Goal: Download file/media

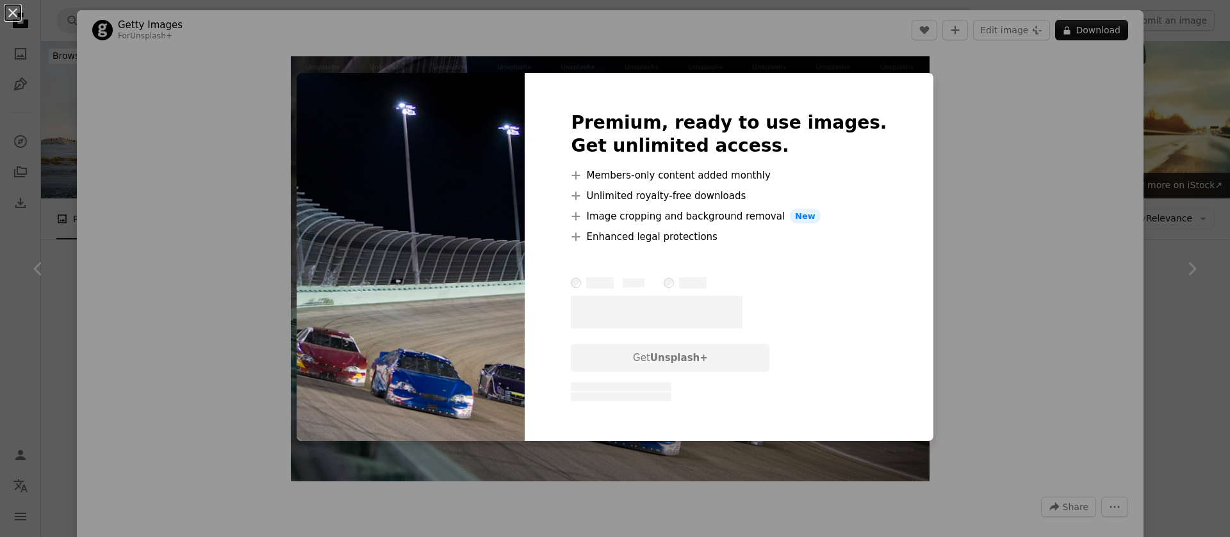
scroll to position [253, 0]
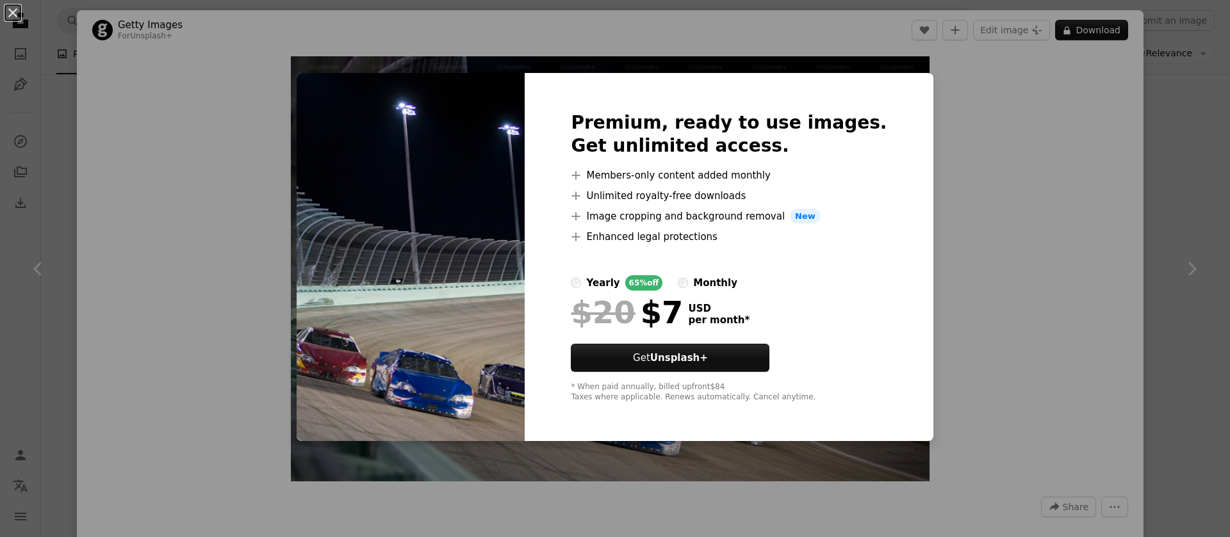
click at [929, 184] on div "An X shape Premium, ready to use images. Get unlimited access. A plus sign Memb…" at bounding box center [615, 268] width 1230 height 537
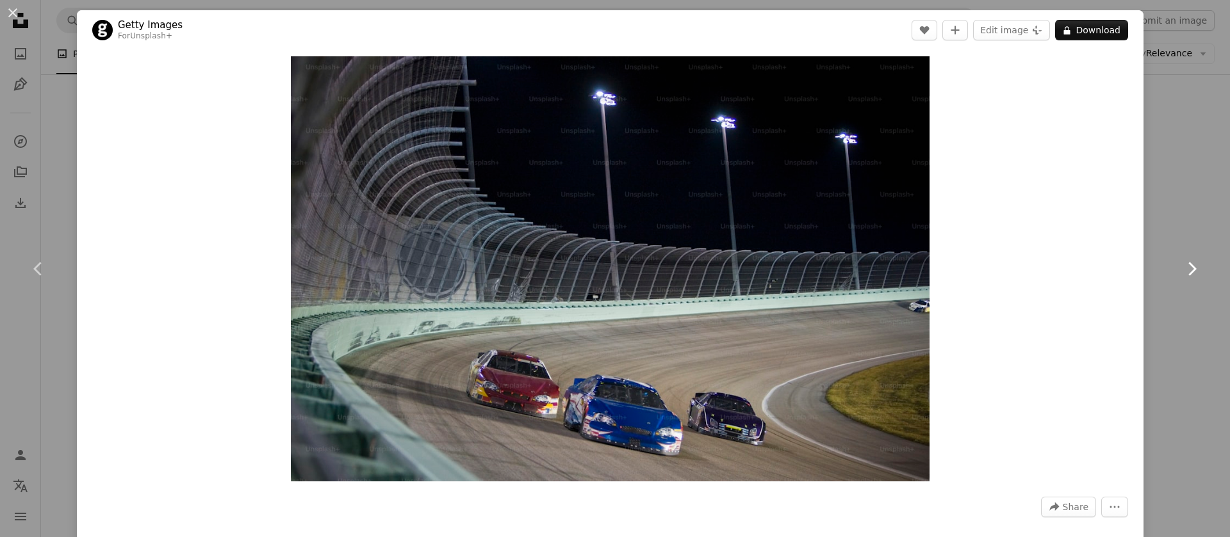
click at [1187, 268] on icon "Chevron right" at bounding box center [1191, 269] width 20 height 20
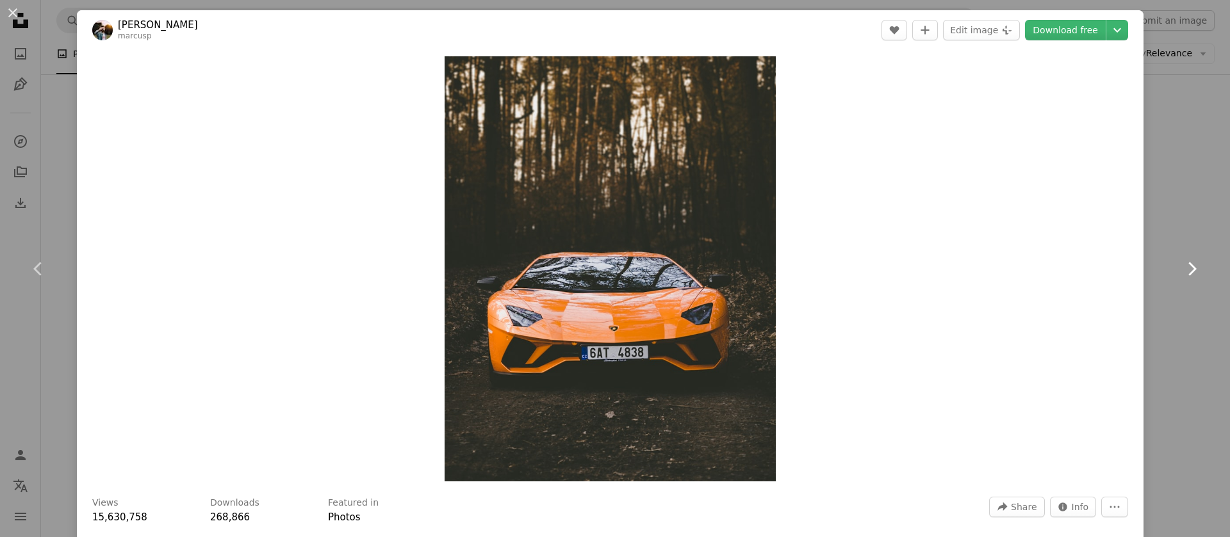
click at [1181, 270] on icon "Chevron right" at bounding box center [1191, 269] width 20 height 20
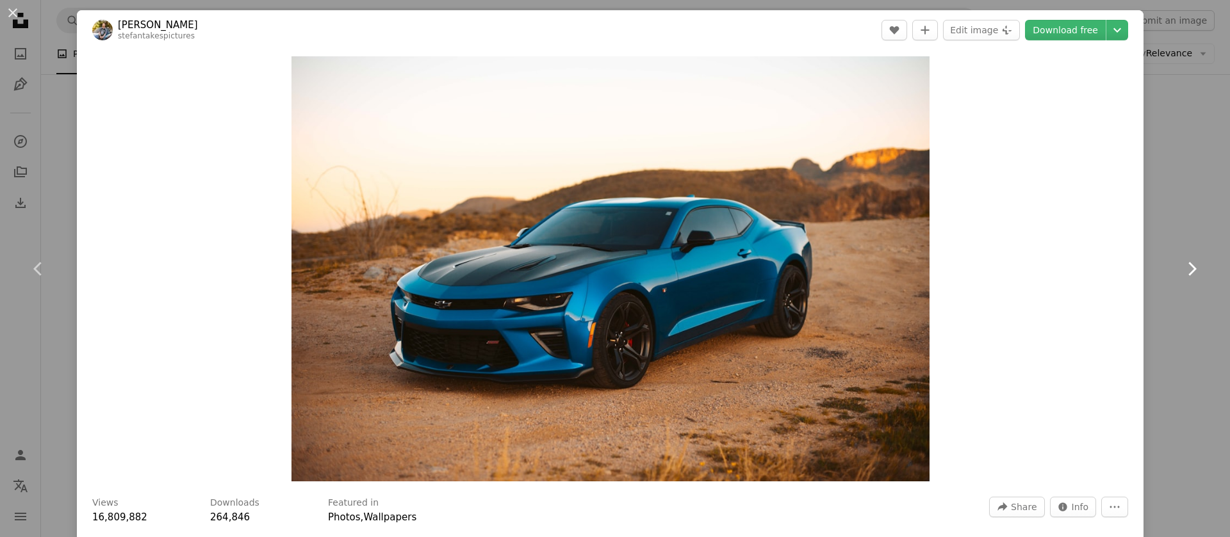
click at [1181, 270] on icon "Chevron right" at bounding box center [1191, 269] width 20 height 20
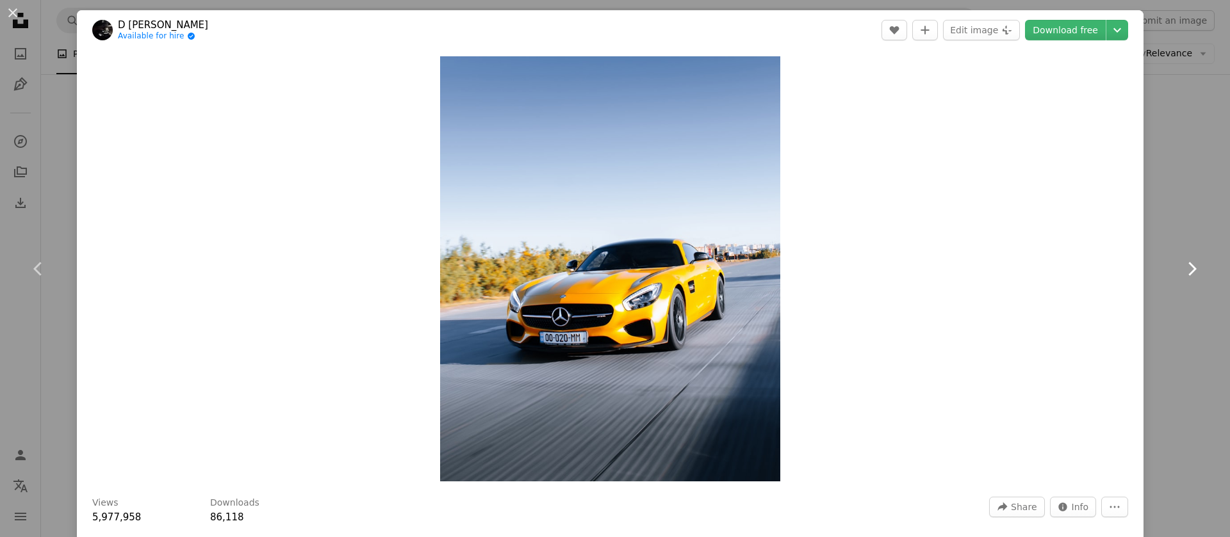
click at [1181, 272] on icon "Chevron right" at bounding box center [1191, 269] width 20 height 20
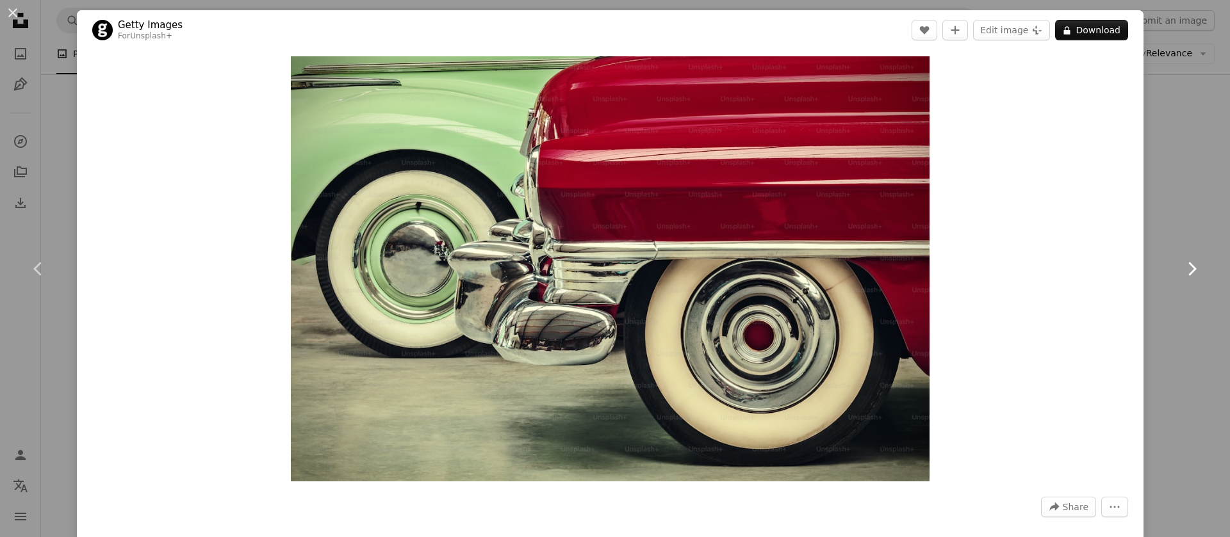
click at [1181, 272] on icon "Chevron right" at bounding box center [1191, 269] width 20 height 20
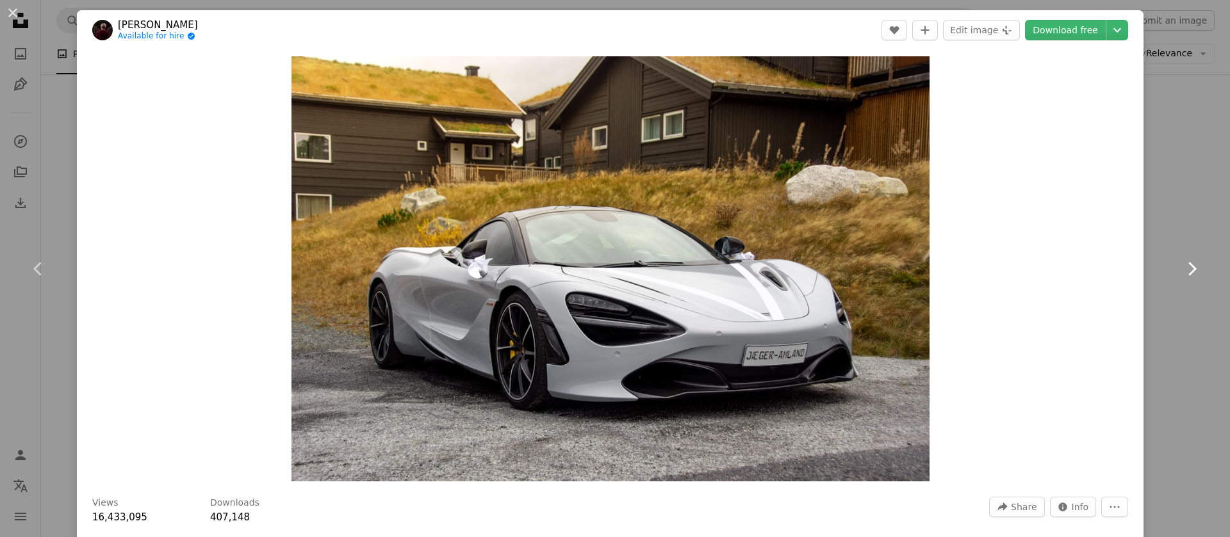
click at [1181, 268] on icon "Chevron right" at bounding box center [1191, 269] width 20 height 20
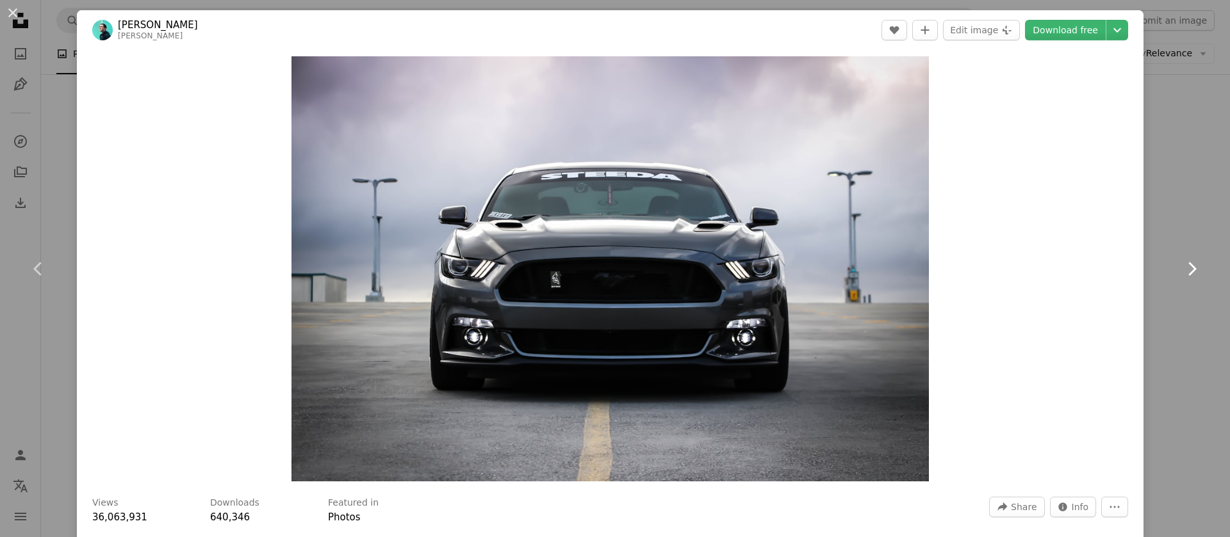
click at [1181, 268] on icon "Chevron right" at bounding box center [1191, 269] width 20 height 20
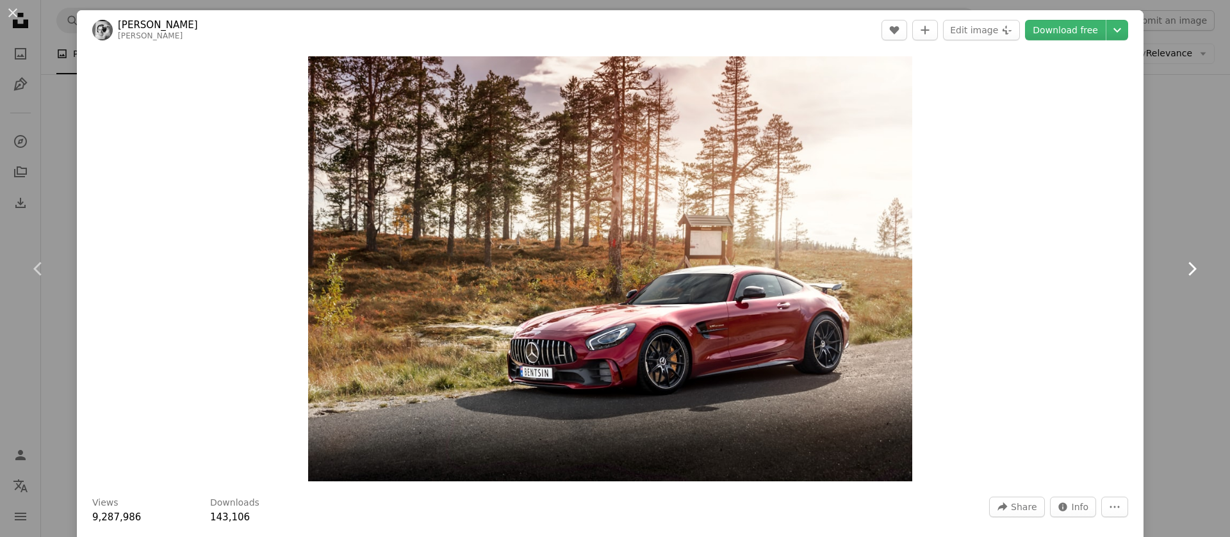
click at [1181, 268] on icon "Chevron right" at bounding box center [1191, 269] width 20 height 20
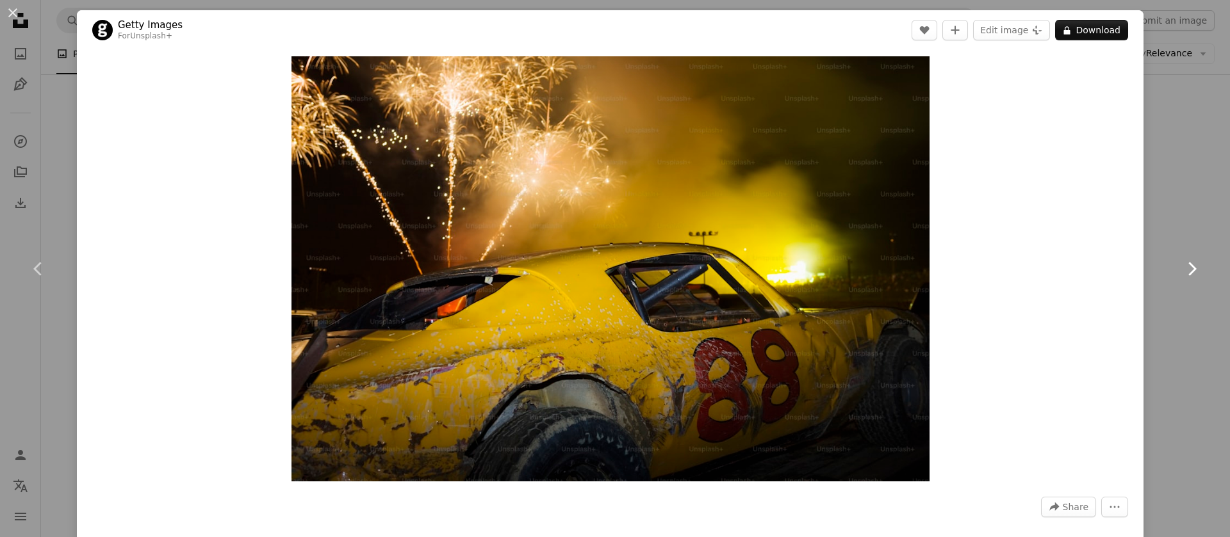
click at [1181, 269] on icon "Chevron right" at bounding box center [1191, 269] width 20 height 20
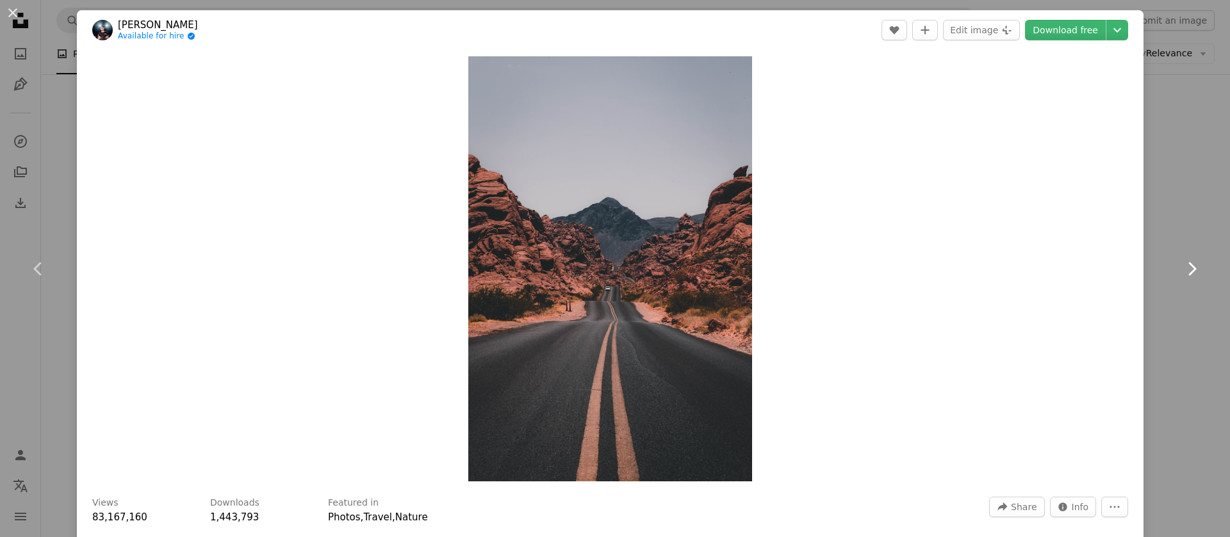
click at [1181, 269] on icon "Chevron right" at bounding box center [1191, 269] width 20 height 20
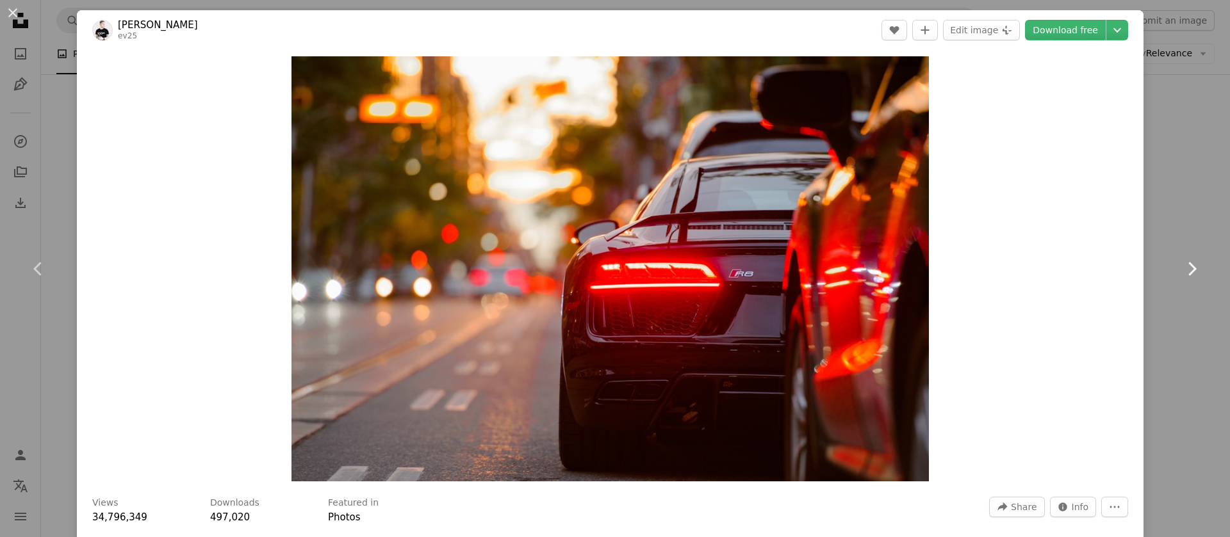
click at [1181, 269] on icon "Chevron right" at bounding box center [1191, 269] width 20 height 20
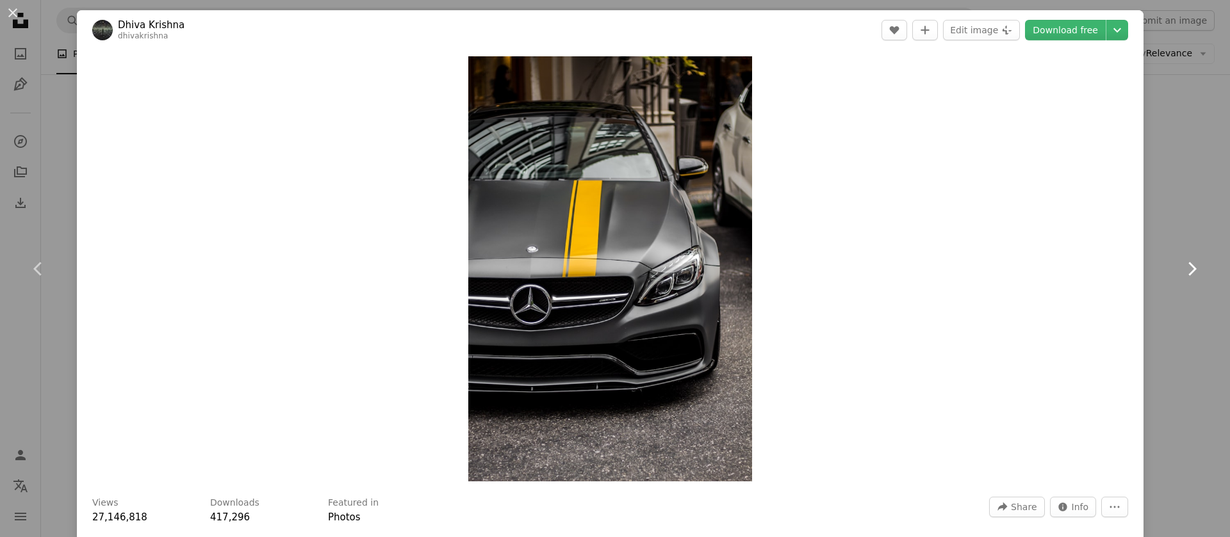
click at [1181, 269] on icon "Chevron right" at bounding box center [1191, 269] width 20 height 20
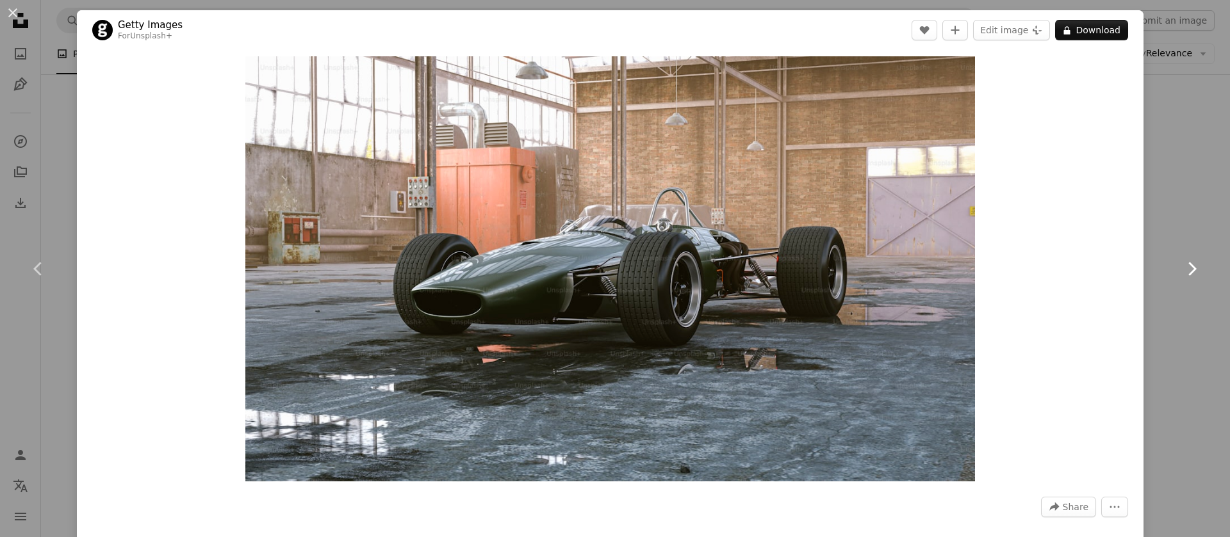
click at [1181, 269] on icon "Chevron right" at bounding box center [1191, 269] width 20 height 20
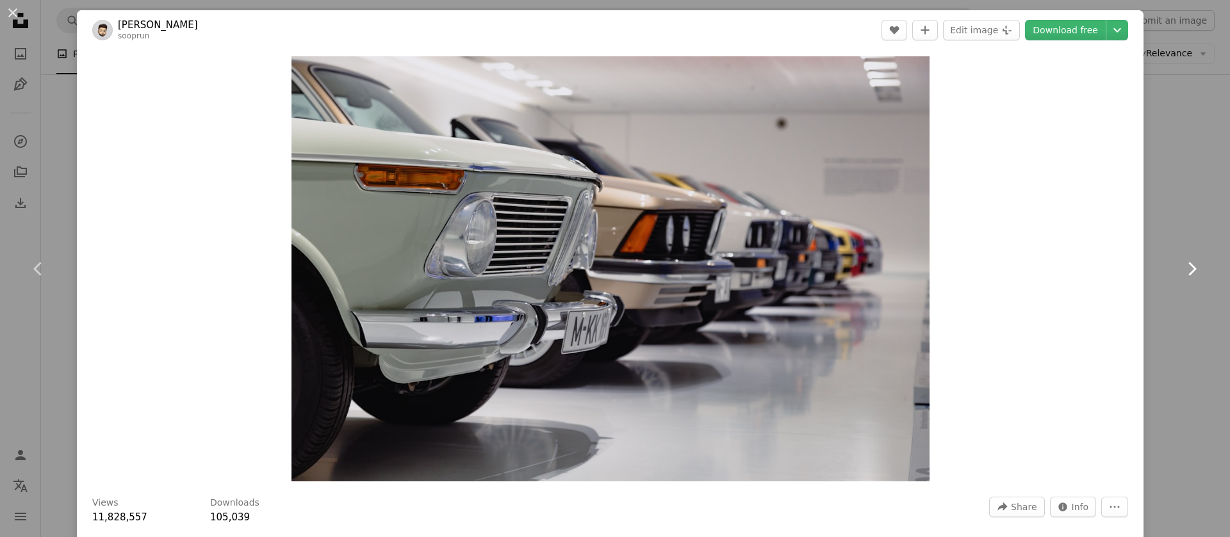
click at [1181, 269] on icon "Chevron right" at bounding box center [1191, 269] width 20 height 20
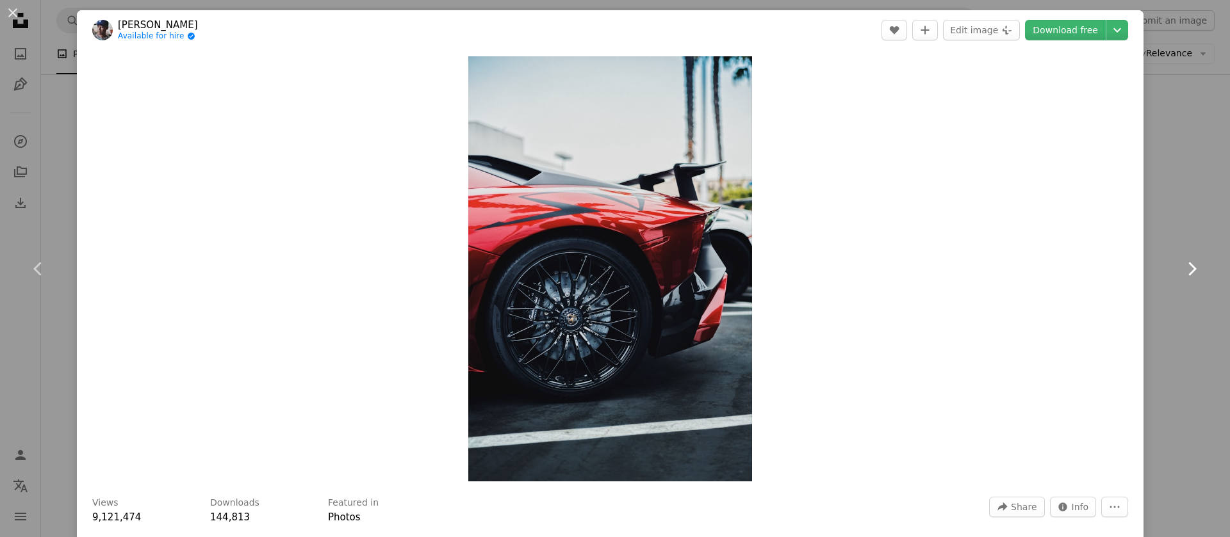
click at [1181, 269] on icon "Chevron right" at bounding box center [1191, 269] width 20 height 20
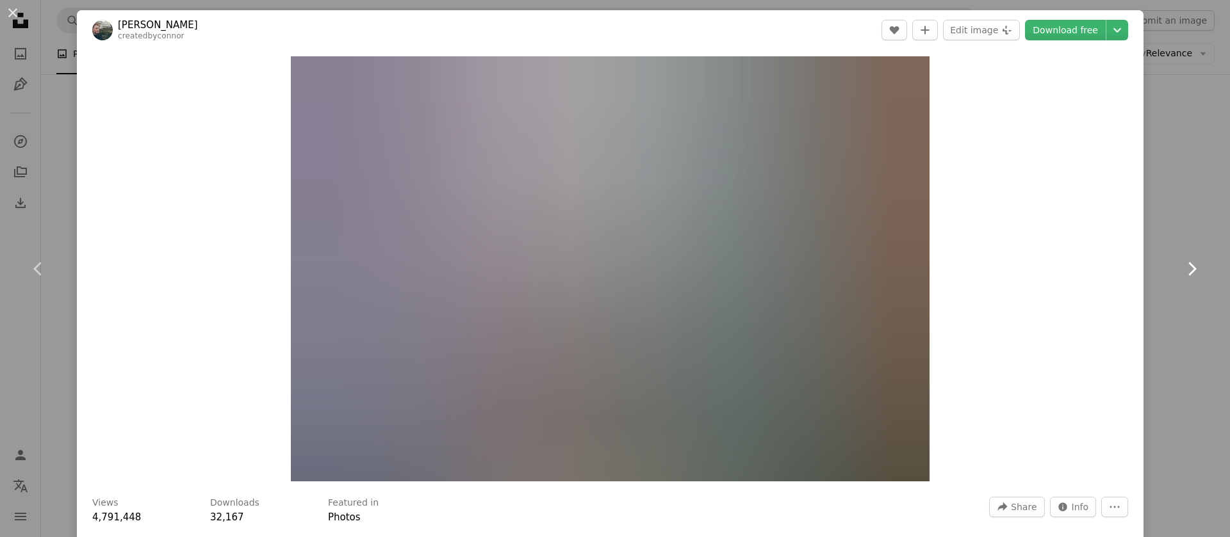
click at [1181, 269] on icon "Chevron right" at bounding box center [1191, 269] width 20 height 20
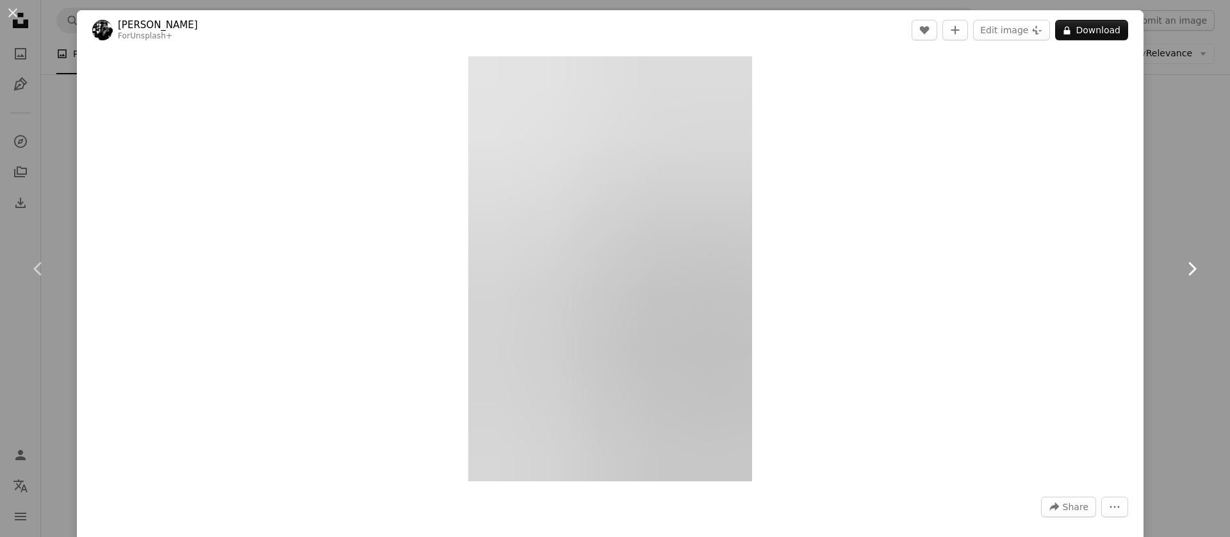
click at [1181, 269] on icon "Chevron right" at bounding box center [1191, 269] width 20 height 20
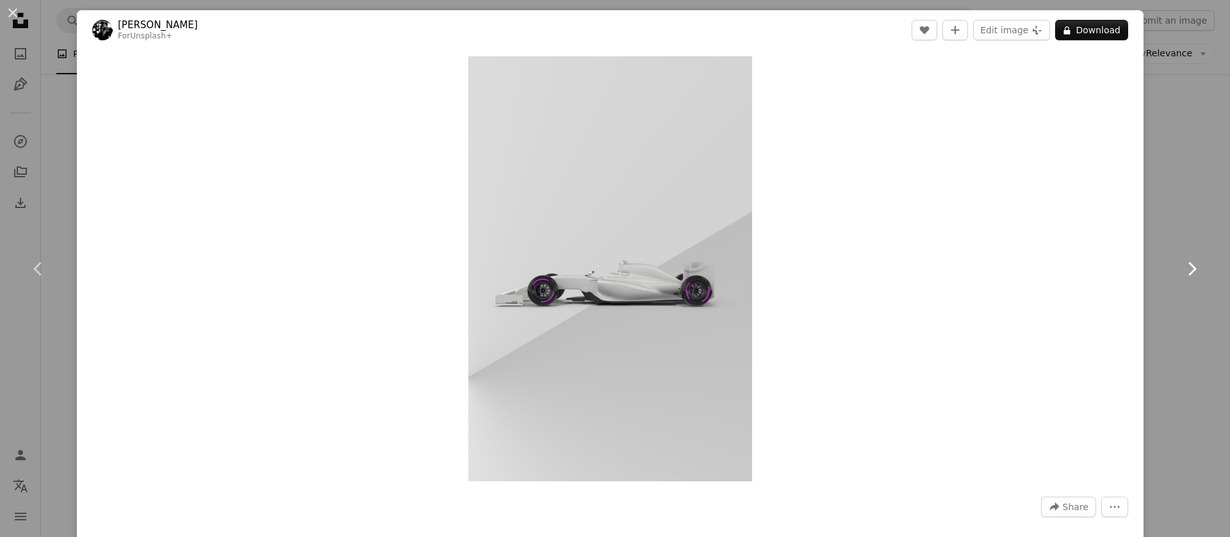
click at [1181, 269] on icon "Chevron right" at bounding box center [1191, 269] width 20 height 20
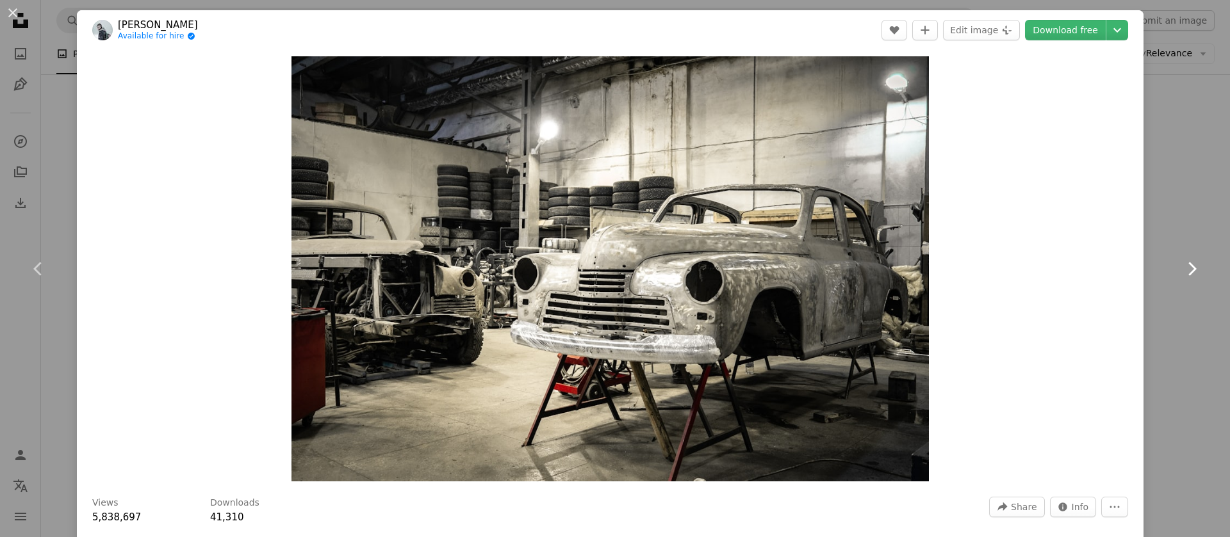
click at [1181, 269] on icon "Chevron right" at bounding box center [1191, 269] width 20 height 20
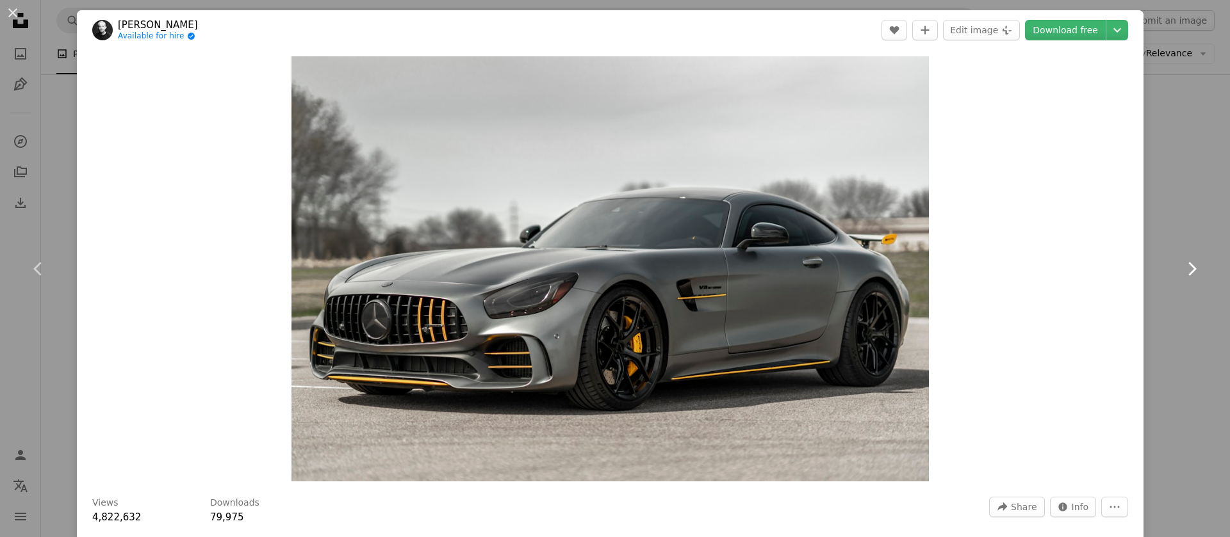
click at [1181, 269] on icon "Chevron right" at bounding box center [1191, 269] width 20 height 20
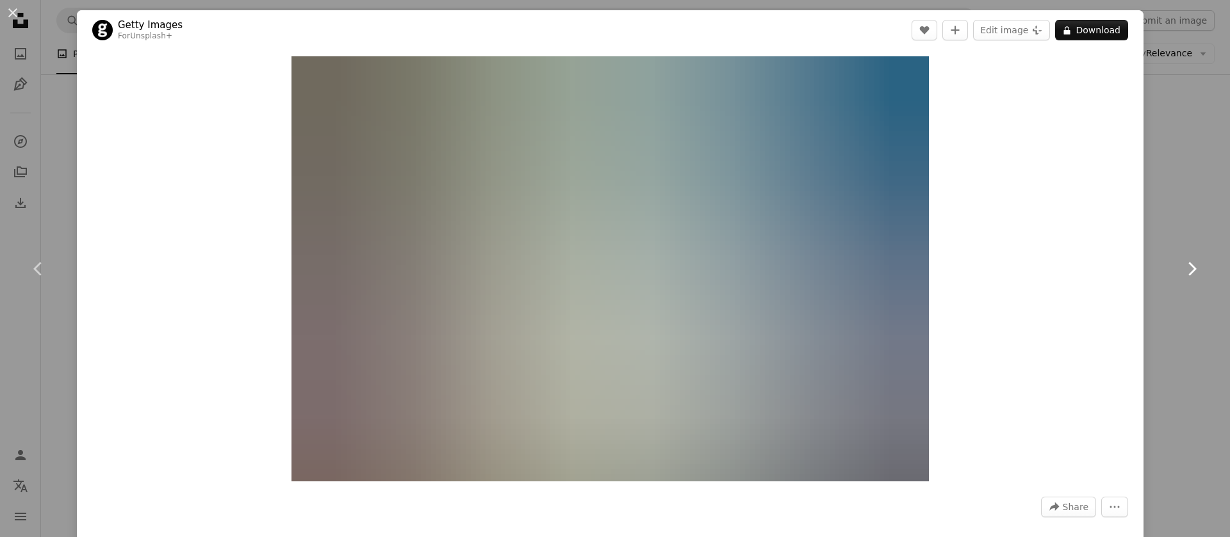
click at [1181, 269] on icon "Chevron right" at bounding box center [1191, 269] width 20 height 20
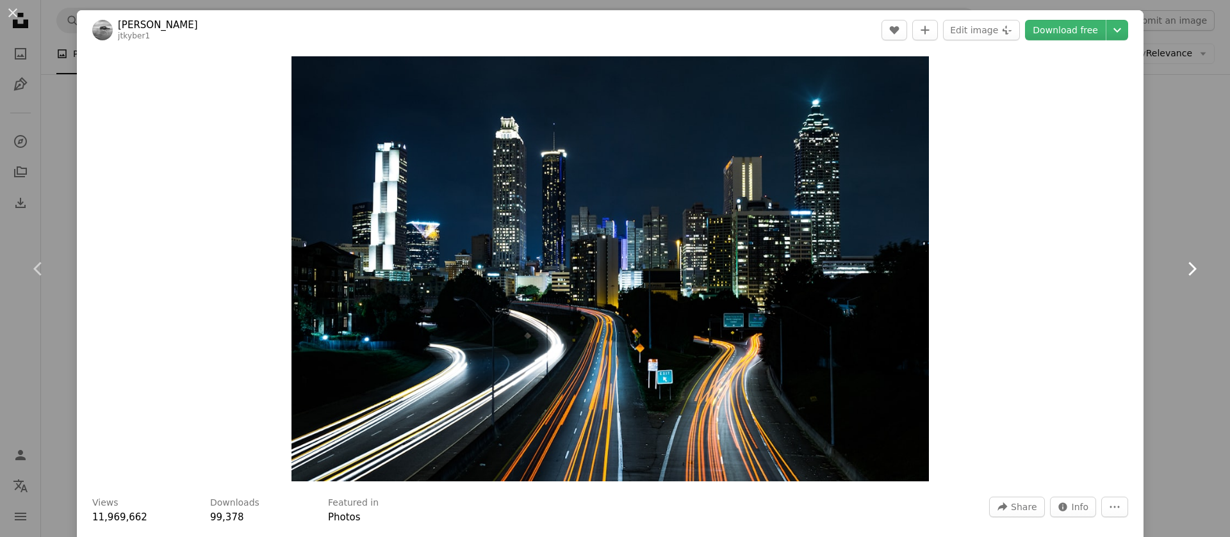
click at [1181, 269] on icon "Chevron right" at bounding box center [1191, 269] width 20 height 20
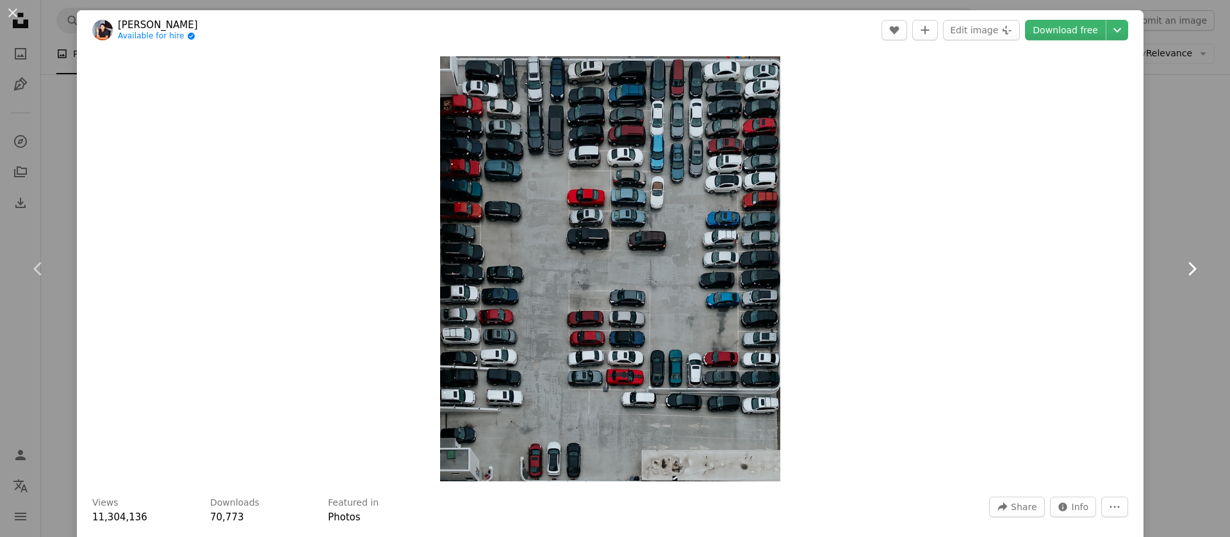
click at [1181, 270] on icon "Chevron right" at bounding box center [1191, 269] width 20 height 20
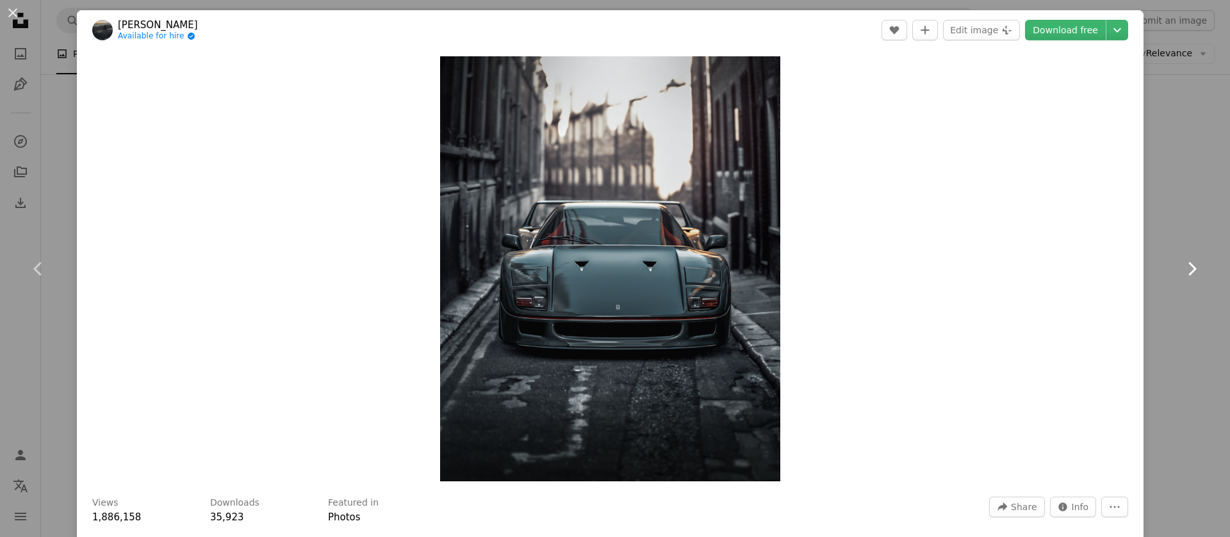
click at [1181, 270] on icon "Chevron right" at bounding box center [1191, 269] width 20 height 20
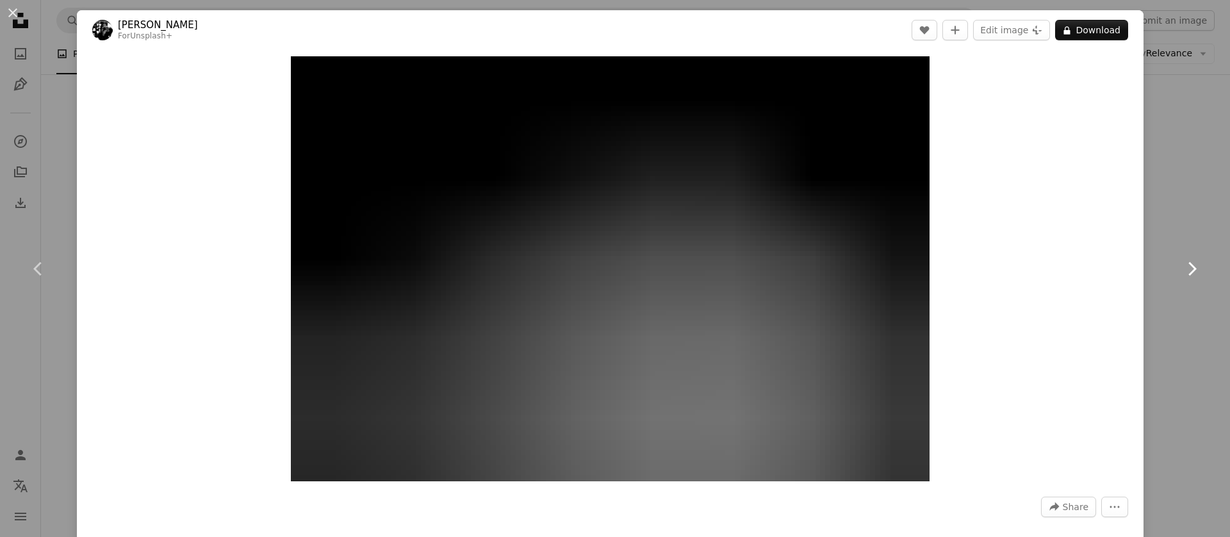
click at [1181, 270] on icon "Chevron right" at bounding box center [1191, 269] width 20 height 20
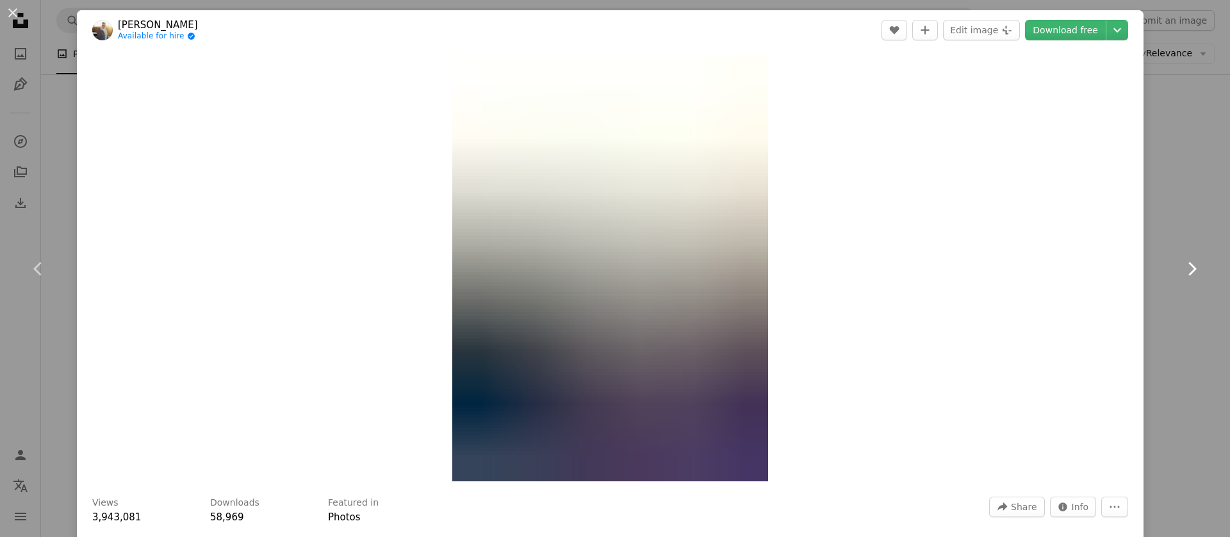
click at [1181, 270] on icon "Chevron right" at bounding box center [1191, 269] width 20 height 20
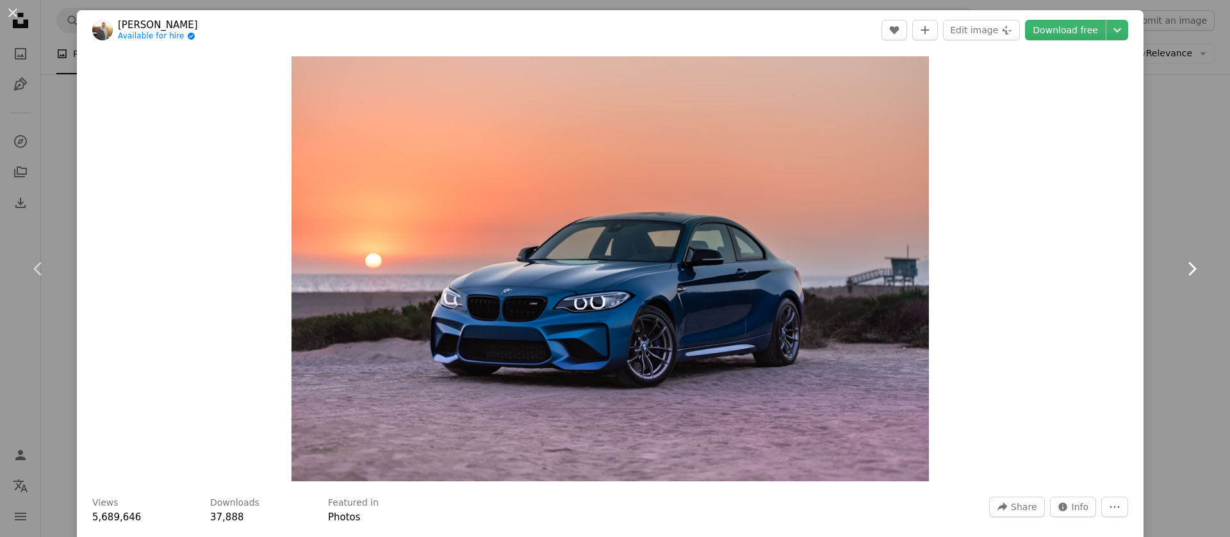
click at [1181, 270] on icon "Chevron right" at bounding box center [1191, 269] width 20 height 20
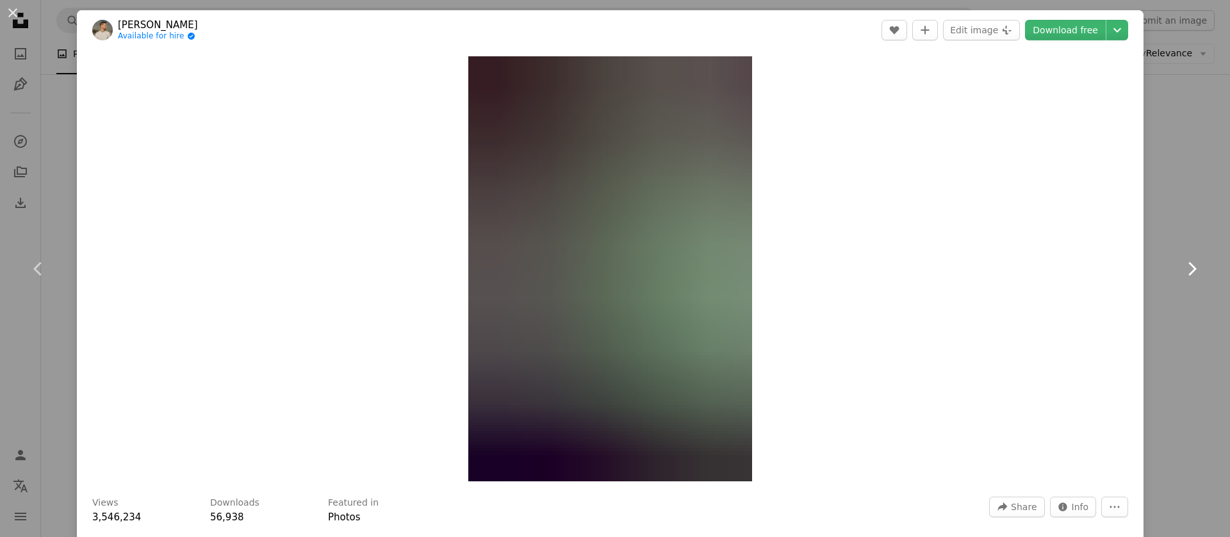
click at [1181, 270] on icon "Chevron right" at bounding box center [1191, 269] width 20 height 20
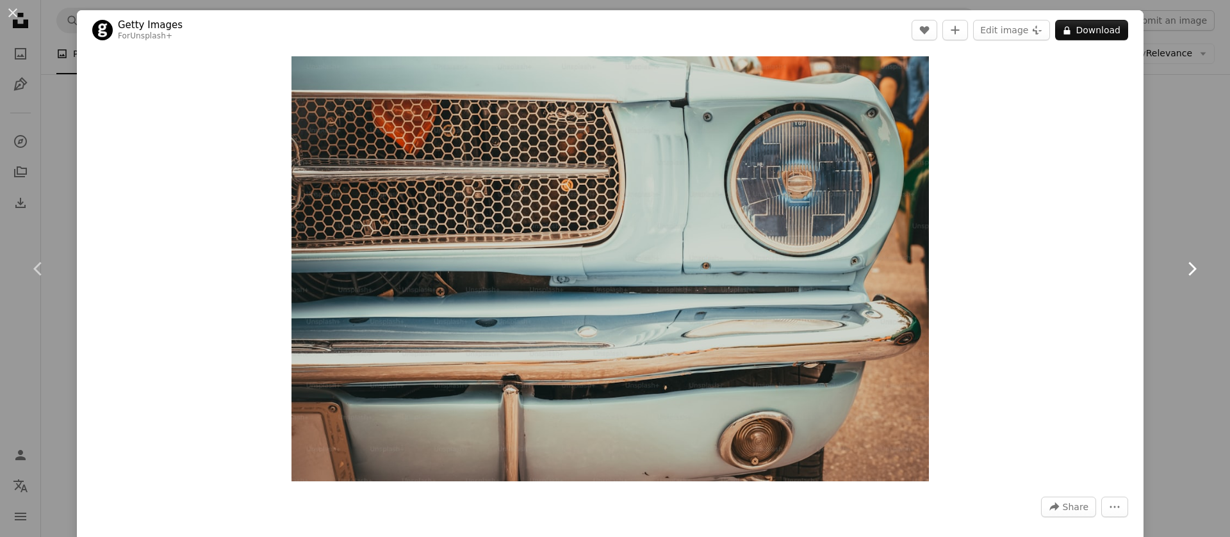
click at [1181, 270] on icon "Chevron right" at bounding box center [1191, 269] width 20 height 20
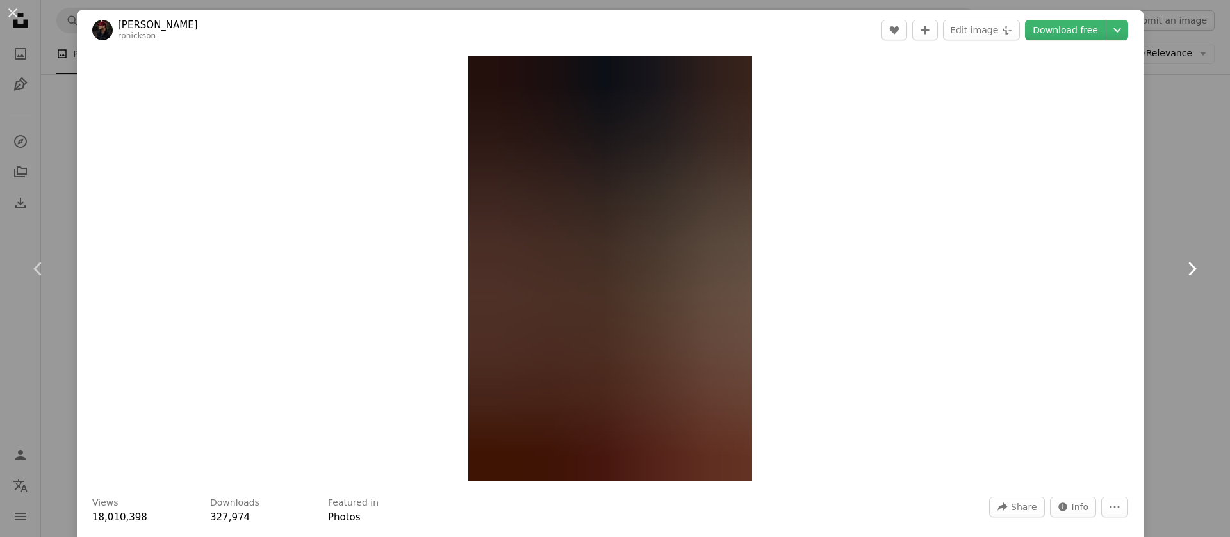
click at [1181, 270] on icon "Chevron right" at bounding box center [1191, 269] width 20 height 20
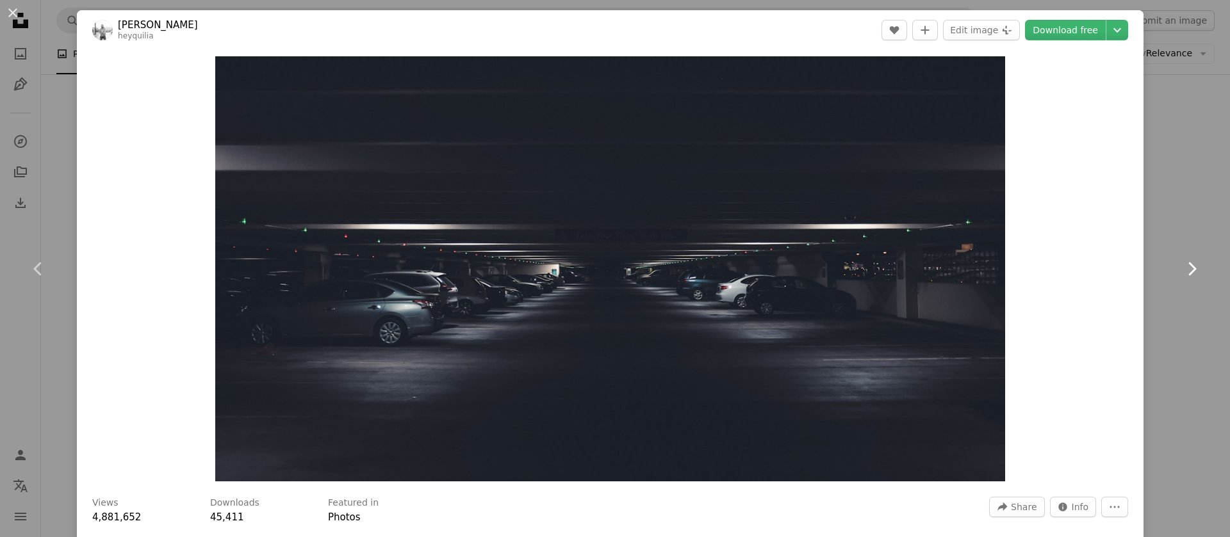
click at [1181, 270] on icon "Chevron right" at bounding box center [1191, 269] width 20 height 20
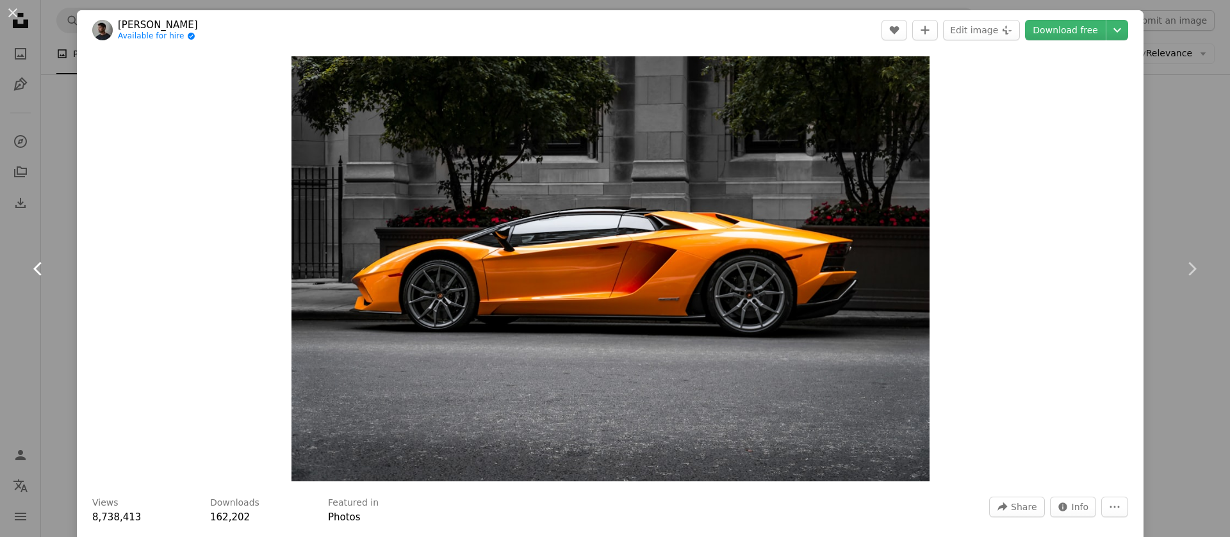
click at [47, 277] on icon "Chevron left" at bounding box center [38, 269] width 20 height 20
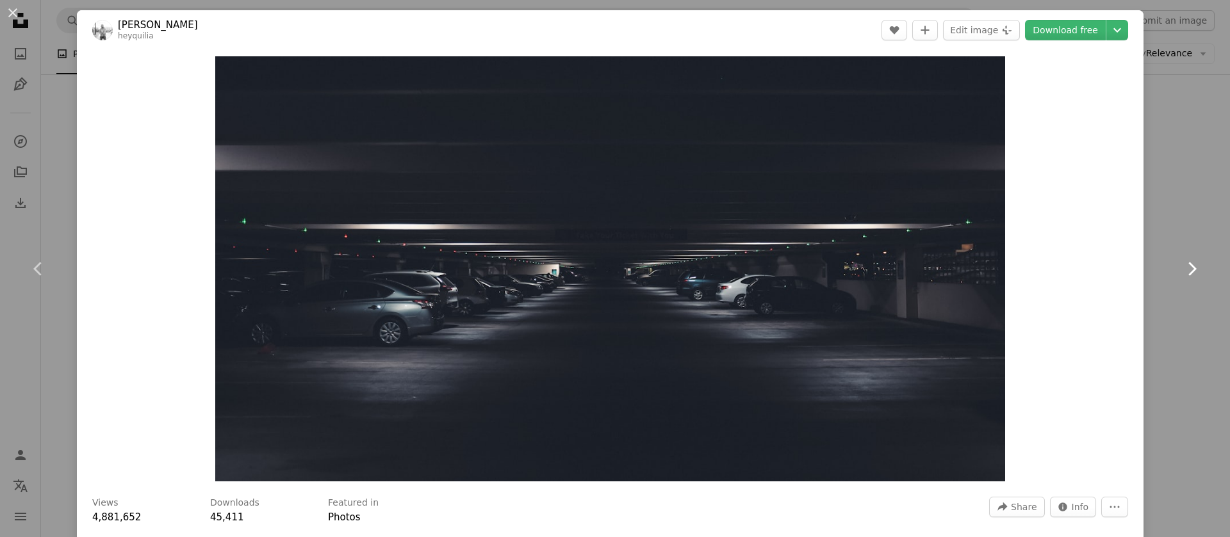
click at [1164, 270] on link "Chevron right" at bounding box center [1191, 268] width 77 height 123
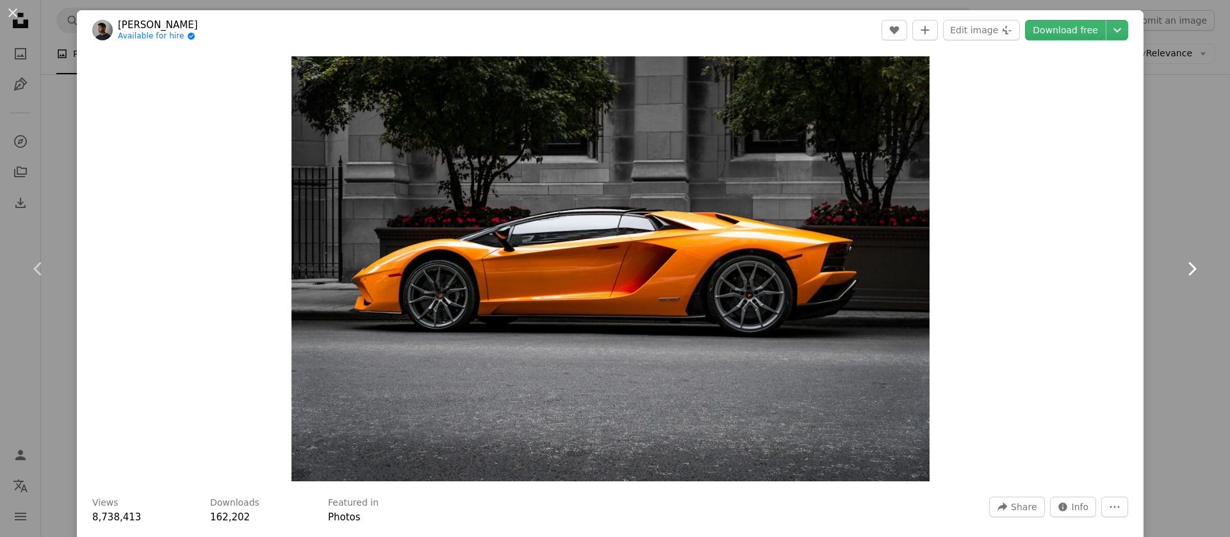
click at [1181, 272] on icon "Chevron right" at bounding box center [1191, 269] width 20 height 20
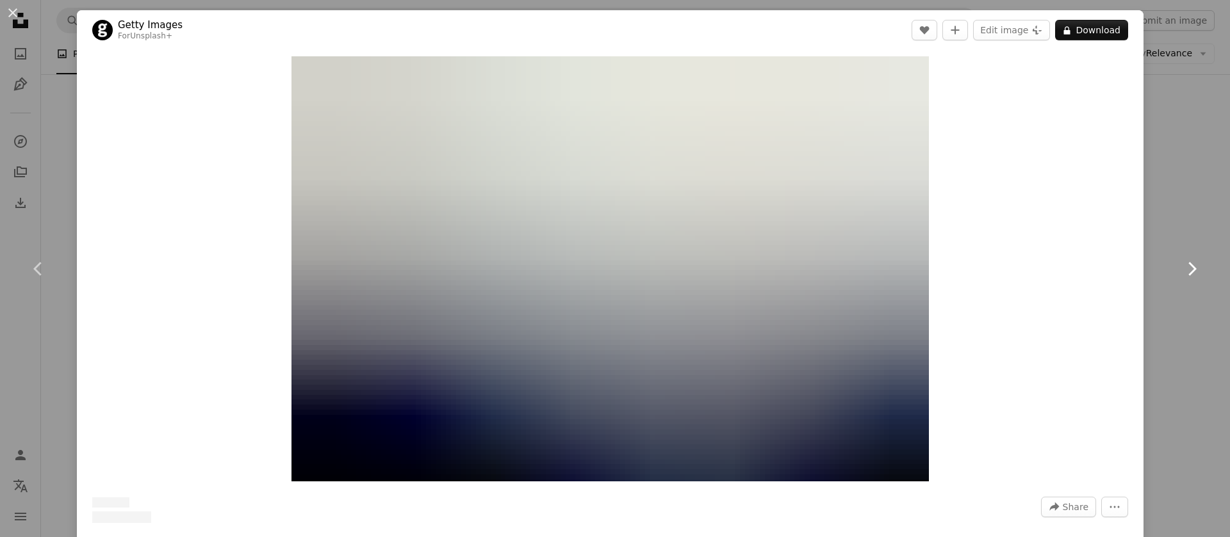
click at [1181, 273] on icon "Chevron right" at bounding box center [1191, 269] width 20 height 20
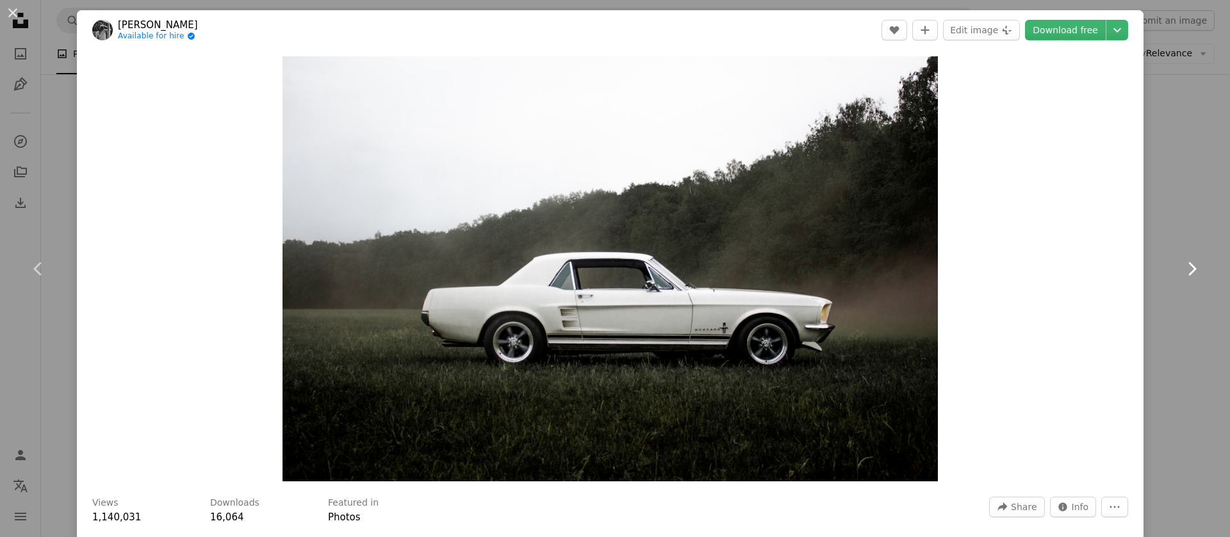
click at [1181, 275] on icon "Chevron right" at bounding box center [1191, 269] width 20 height 20
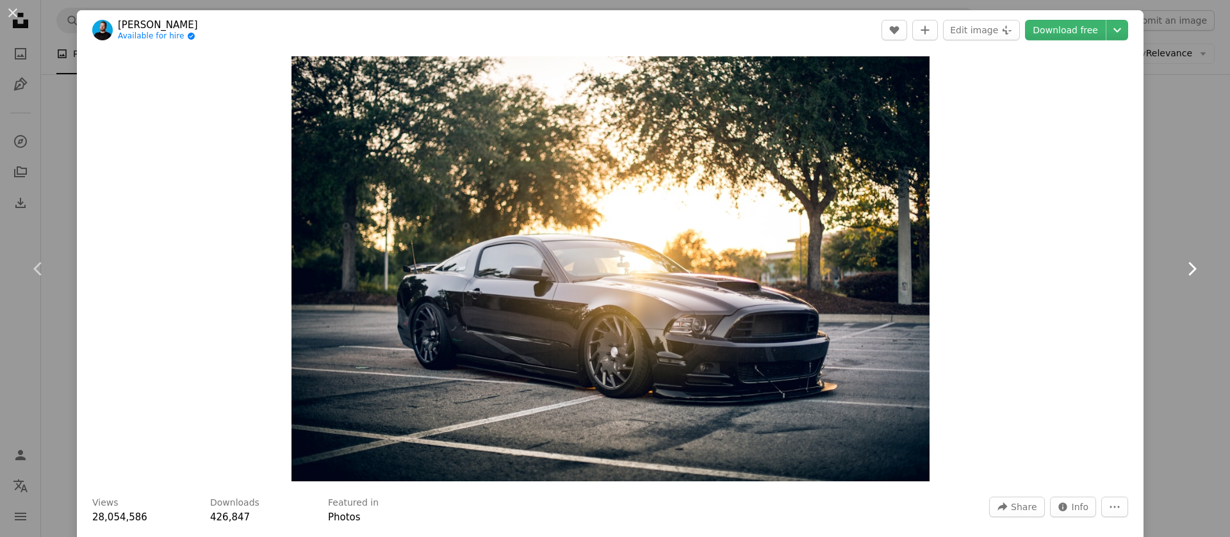
click at [1181, 275] on icon "Chevron right" at bounding box center [1191, 269] width 20 height 20
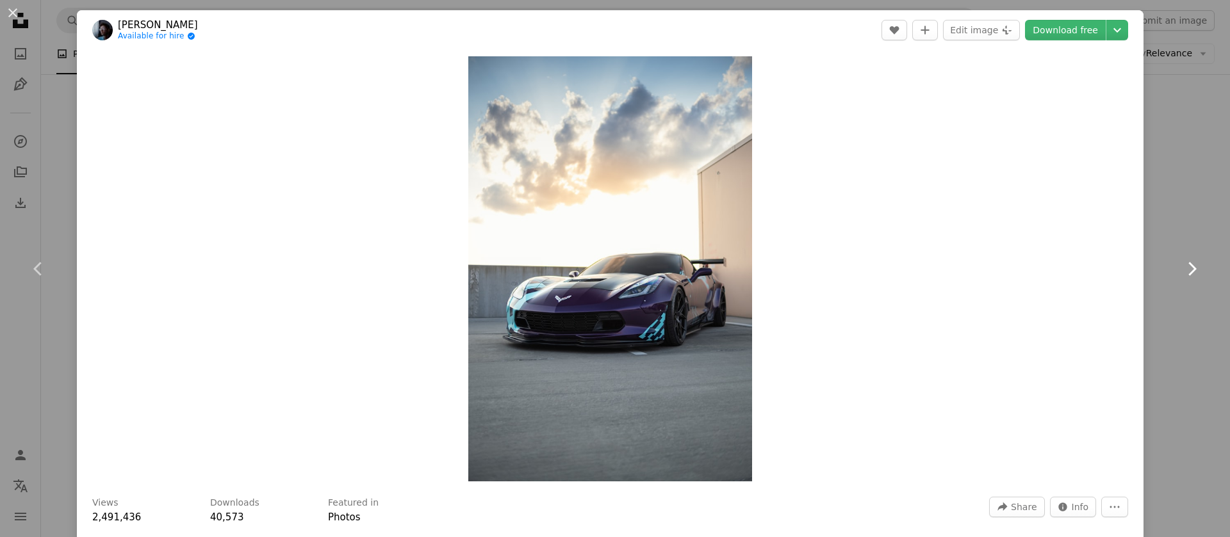
click at [1181, 275] on icon "Chevron right" at bounding box center [1191, 269] width 20 height 20
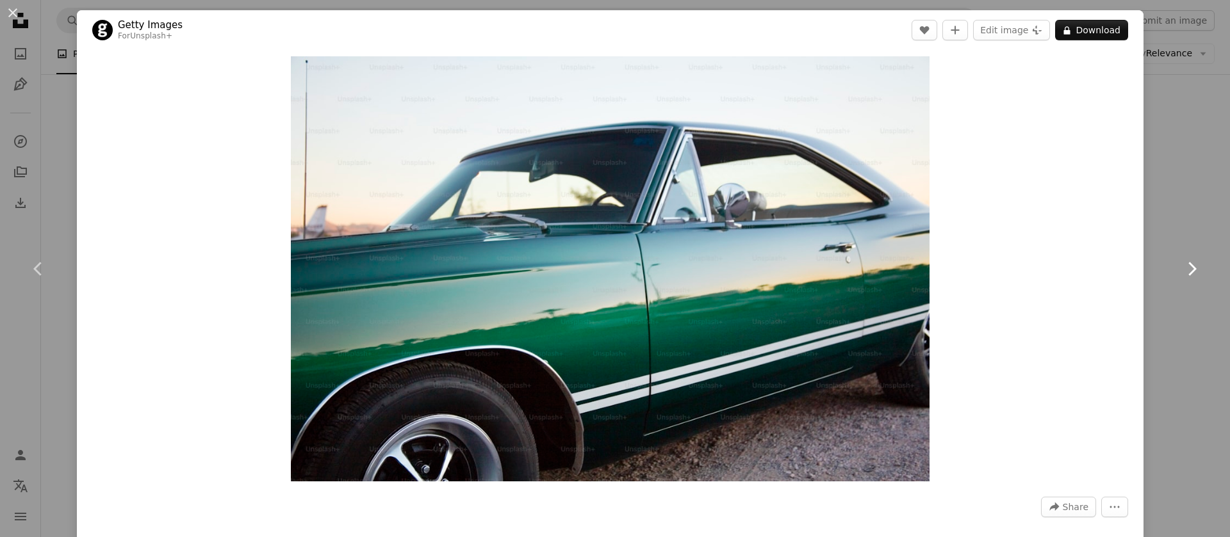
click at [1181, 275] on icon "Chevron right" at bounding box center [1191, 269] width 20 height 20
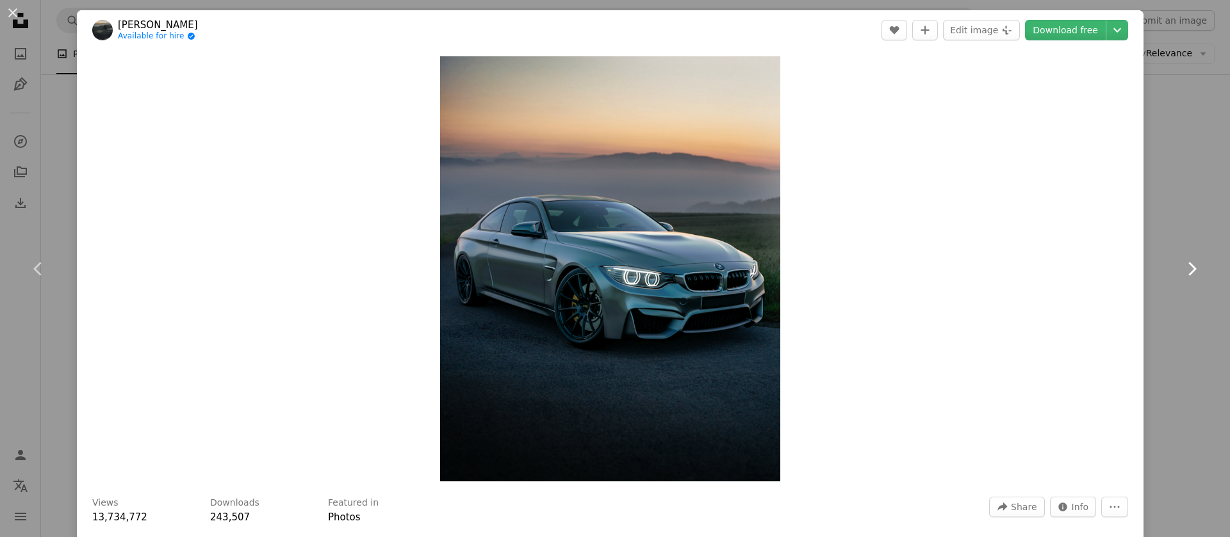
click at [1181, 276] on icon "Chevron right" at bounding box center [1191, 269] width 20 height 20
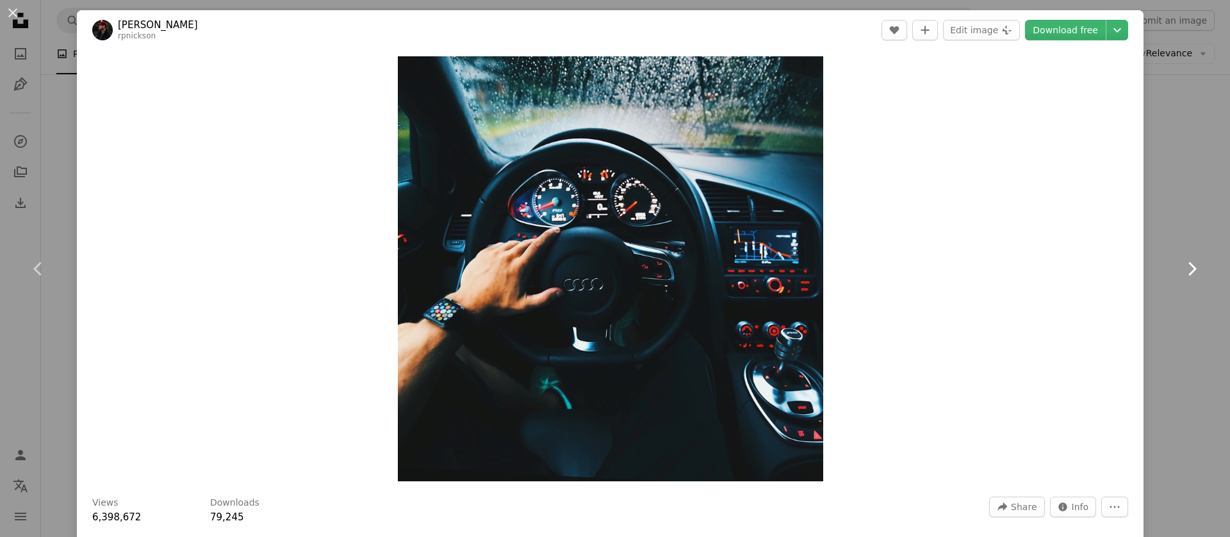
click at [1181, 277] on icon "Chevron right" at bounding box center [1191, 269] width 20 height 20
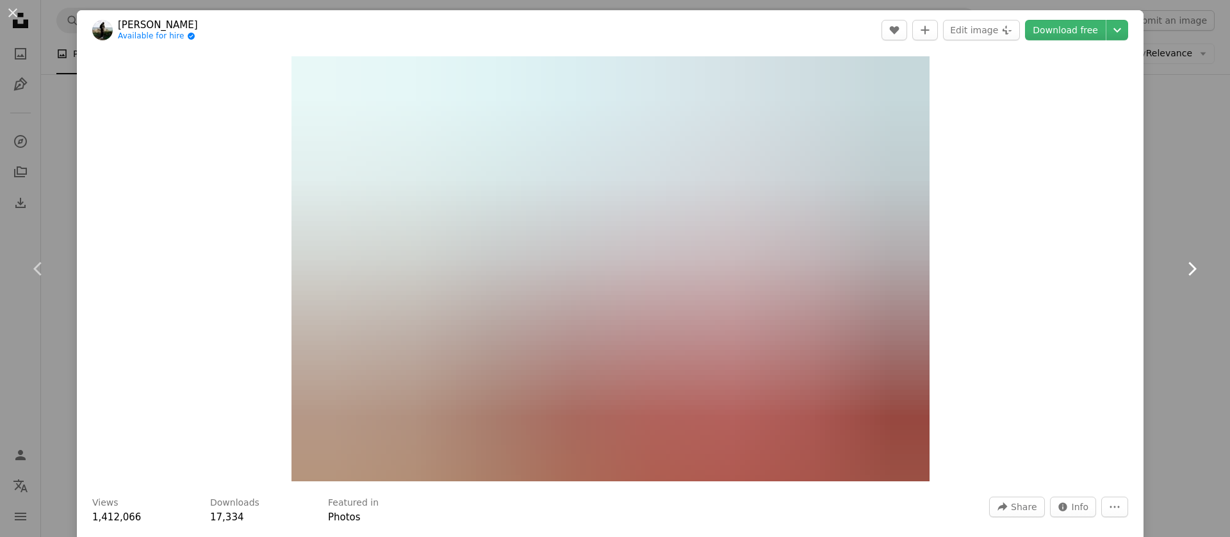
click at [1181, 277] on icon "Chevron right" at bounding box center [1191, 269] width 20 height 20
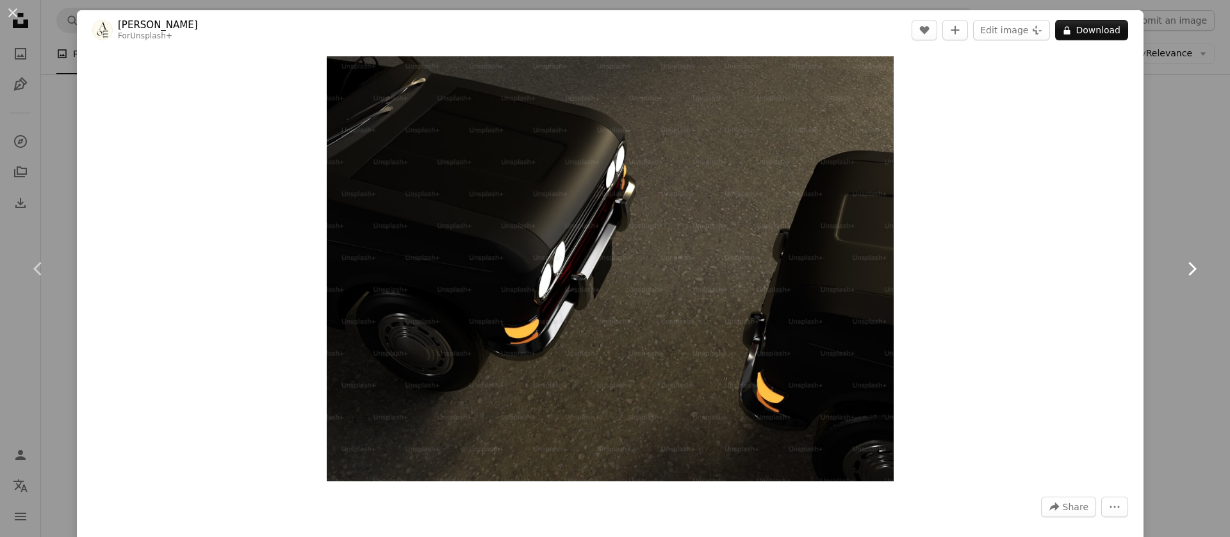
click at [1181, 277] on icon "Chevron right" at bounding box center [1191, 269] width 20 height 20
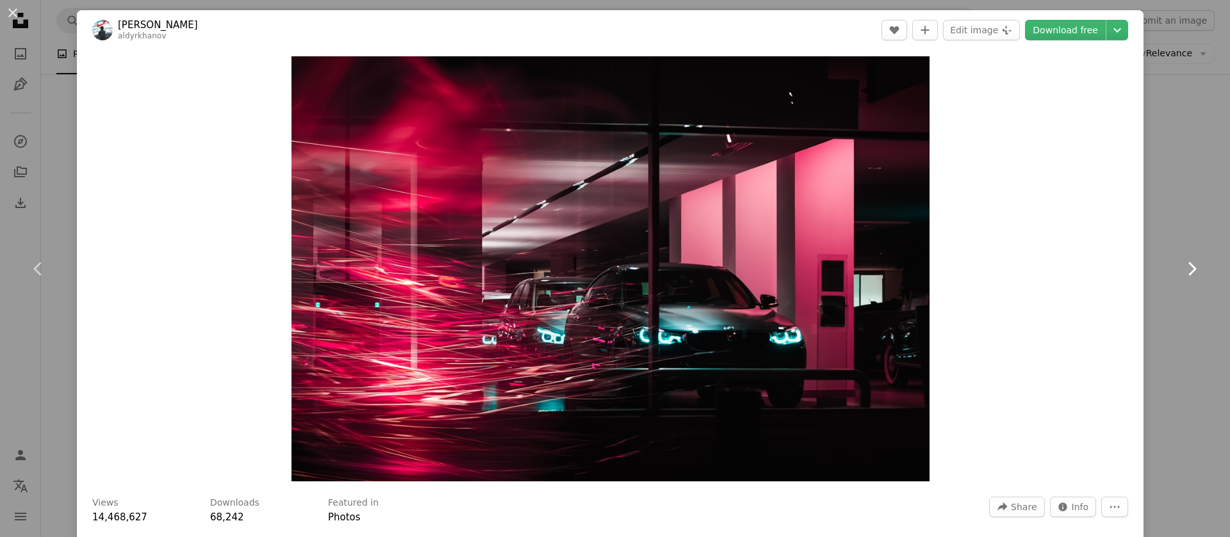
click at [1181, 277] on icon "Chevron right" at bounding box center [1191, 269] width 20 height 20
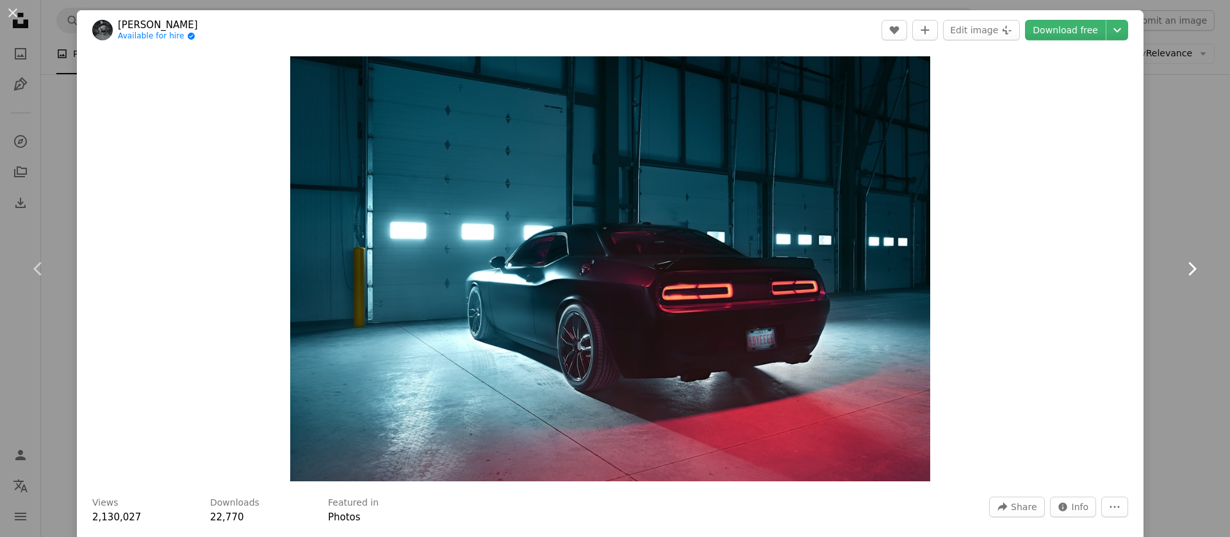
click at [1181, 277] on icon "Chevron right" at bounding box center [1191, 269] width 20 height 20
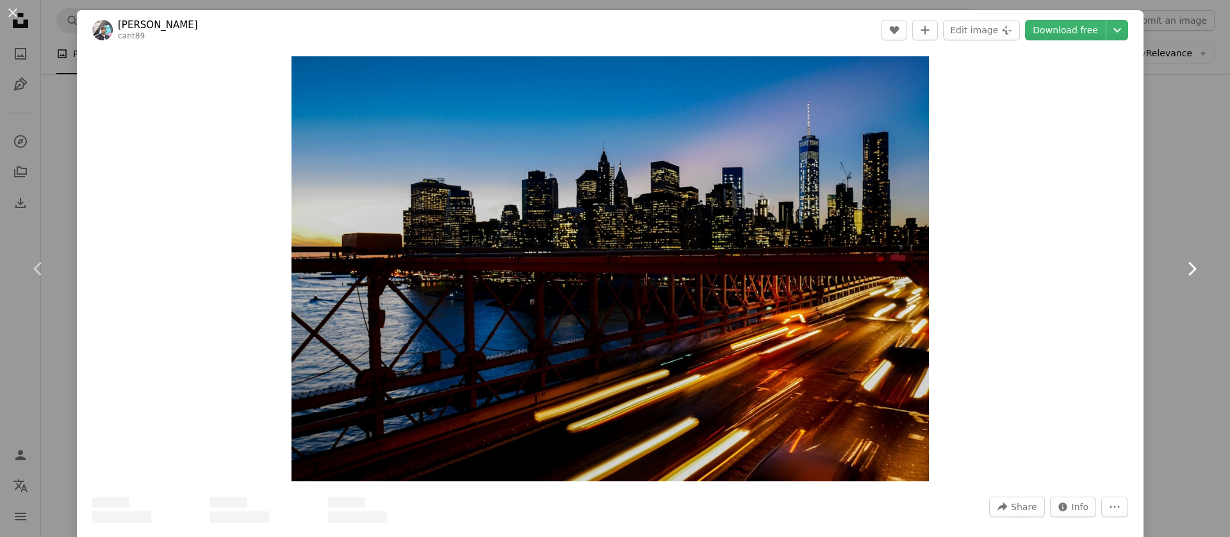
click at [1181, 278] on icon "Chevron right" at bounding box center [1191, 269] width 20 height 20
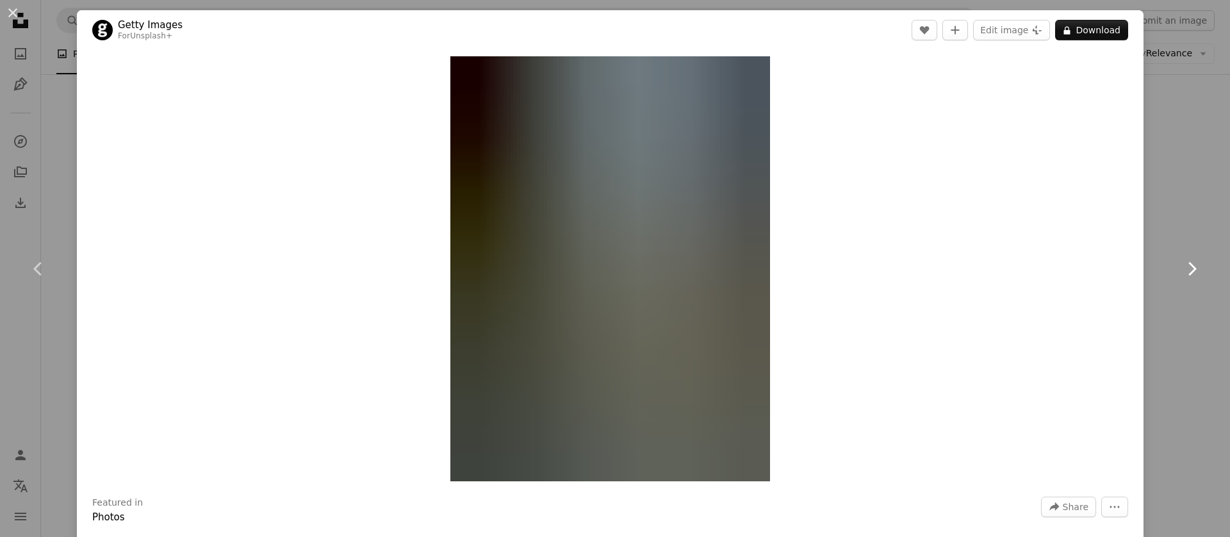
click at [1181, 278] on icon "Chevron right" at bounding box center [1191, 269] width 20 height 20
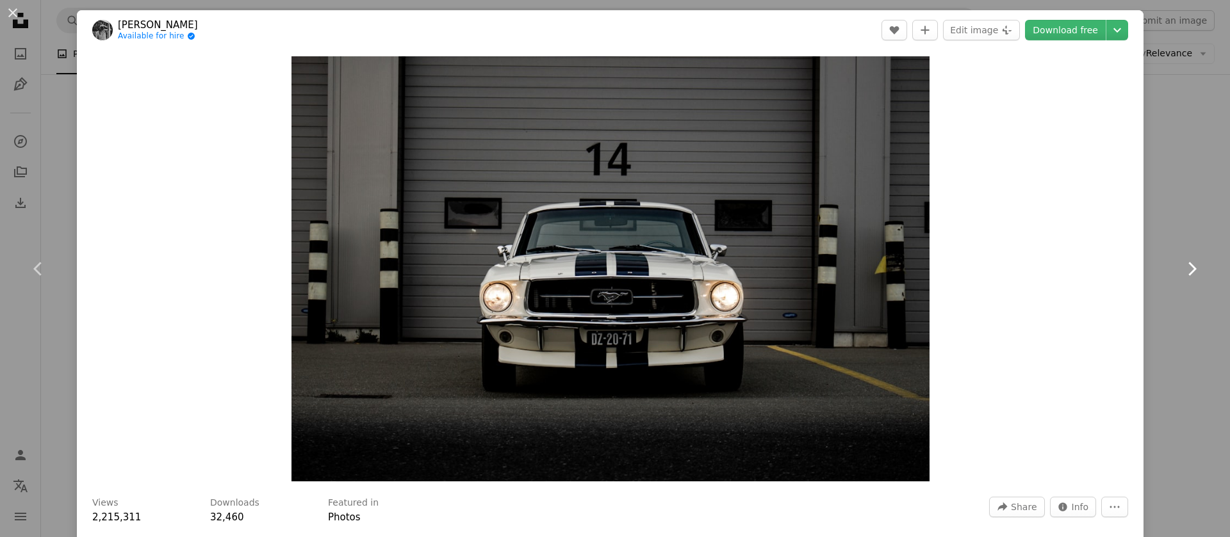
click at [1181, 278] on icon "Chevron right" at bounding box center [1191, 269] width 20 height 20
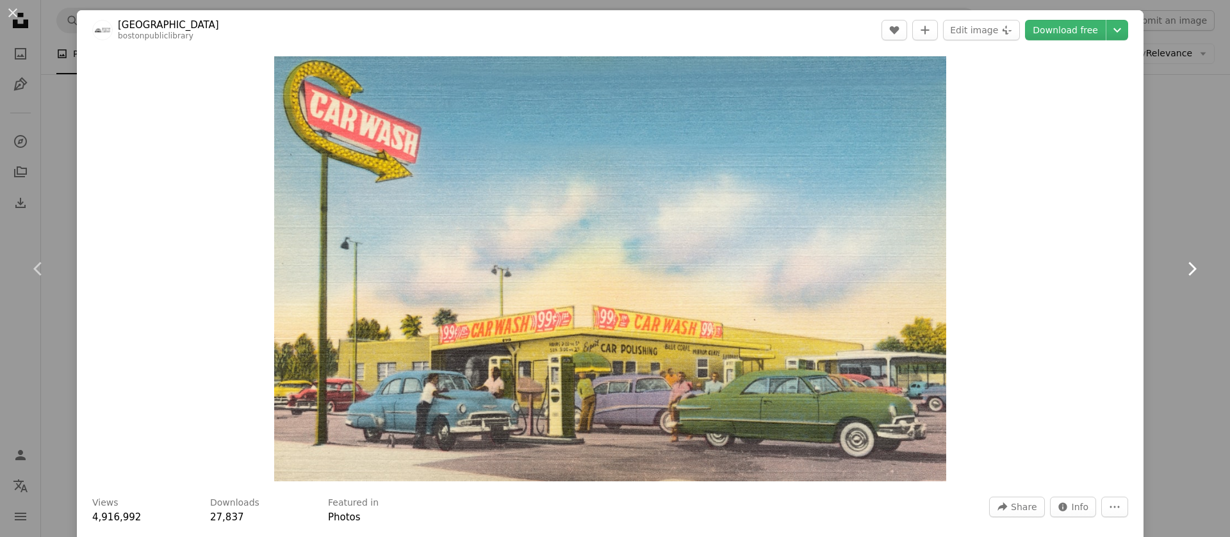
click at [1181, 276] on icon "Chevron right" at bounding box center [1191, 269] width 20 height 20
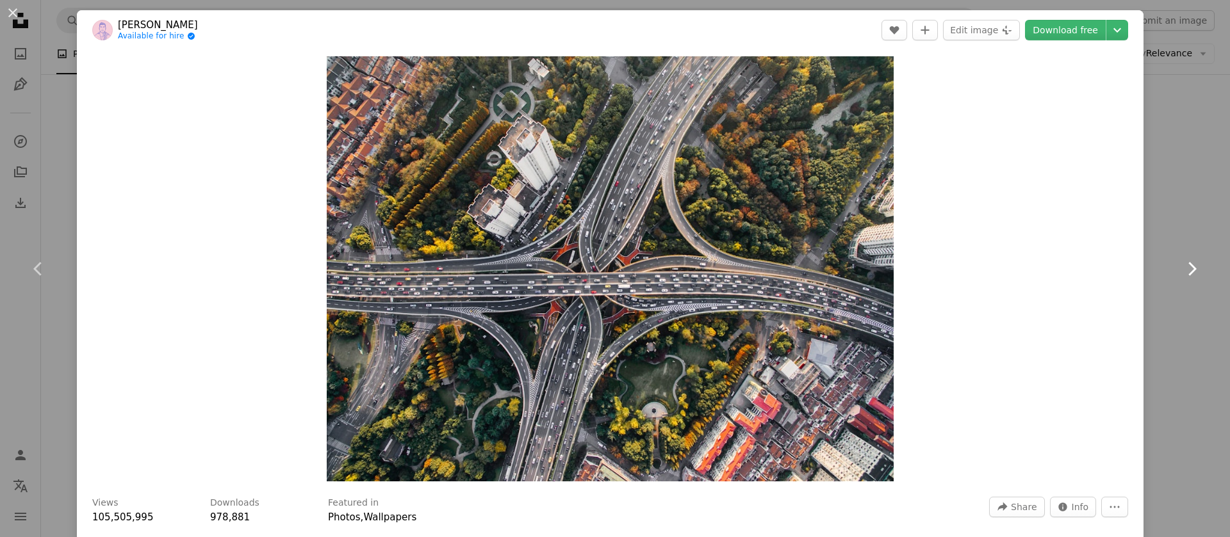
click at [1195, 268] on link "Chevron right" at bounding box center [1191, 268] width 77 height 123
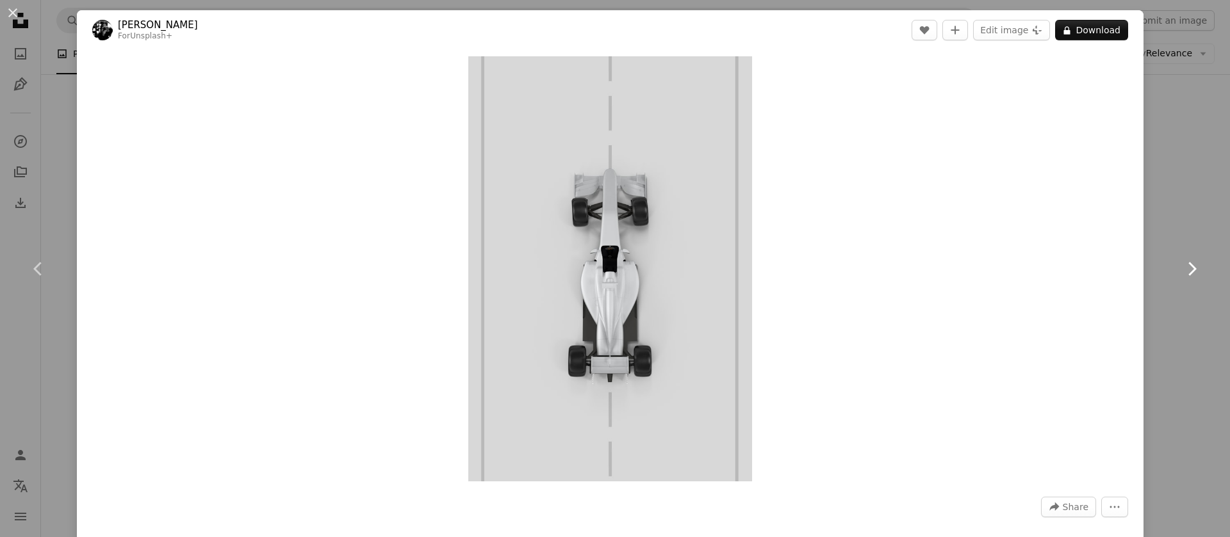
click at [1192, 268] on link "Chevron right" at bounding box center [1191, 268] width 77 height 123
